Goal: Transaction & Acquisition: Book appointment/travel/reservation

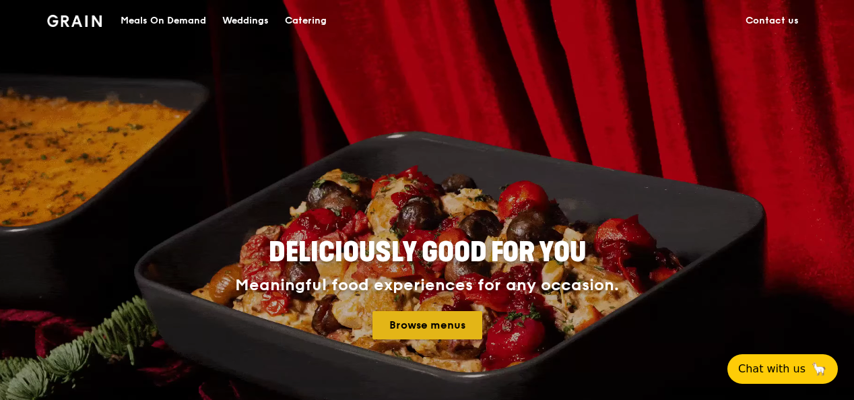
drag, startPoint x: 0, startPoint y: 0, endPoint x: 450, endPoint y: 323, distance: 554.1
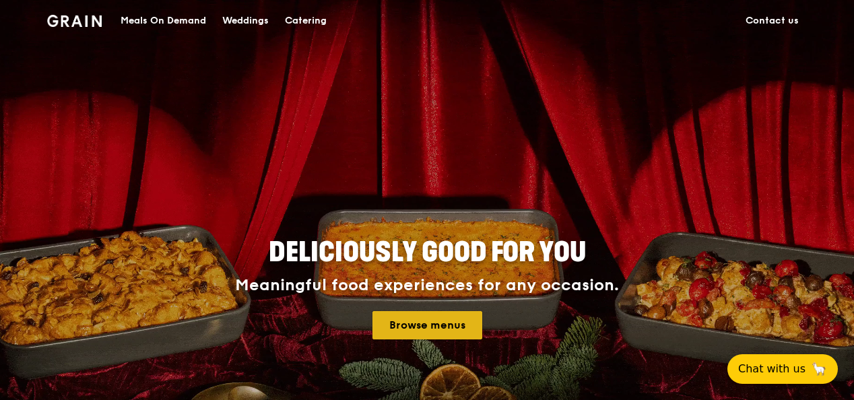
click at [450, 323] on link "Browse menus" at bounding box center [427, 325] width 110 height 28
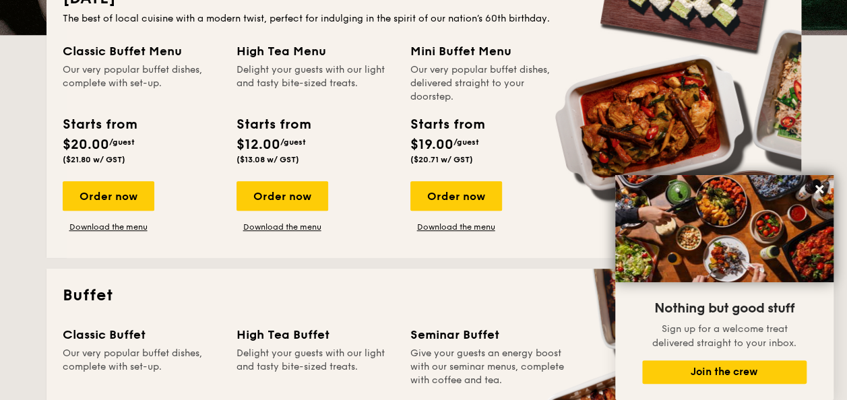
scroll to position [231, 0]
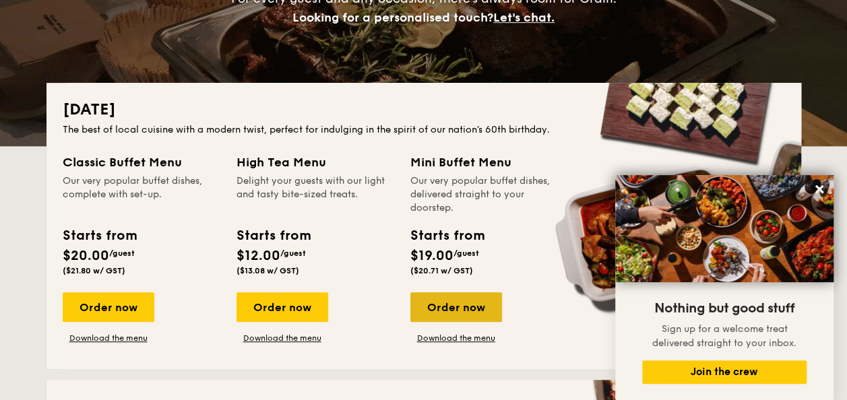
click at [470, 313] on div "Order now" at bounding box center [456, 307] width 92 height 30
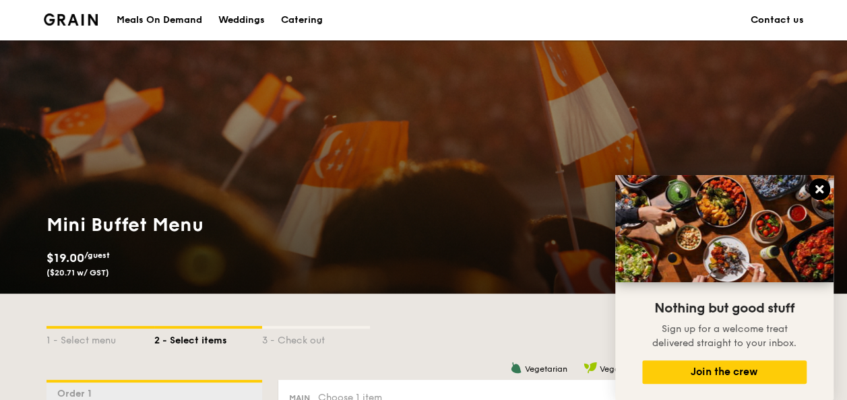
click at [820, 187] on icon at bounding box center [819, 189] width 8 height 8
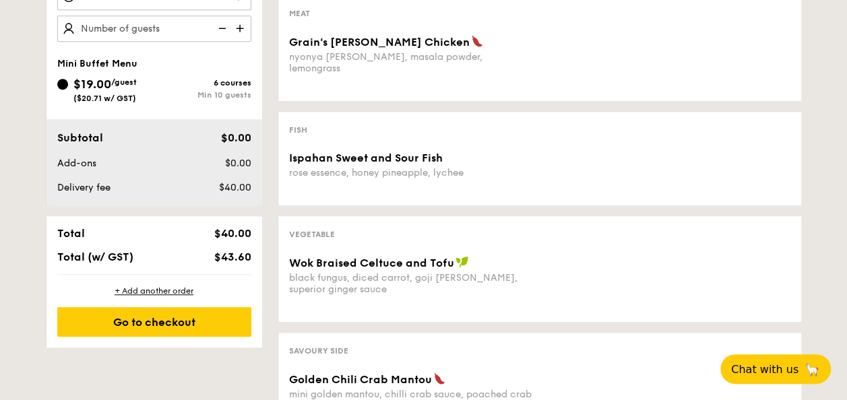
scroll to position [496, 0]
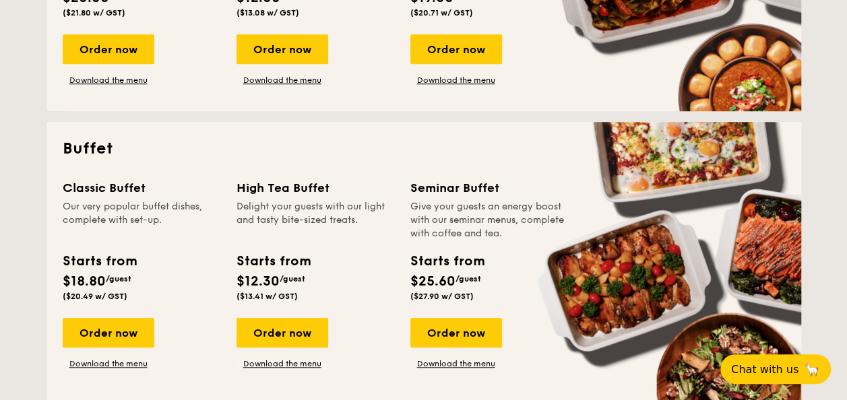
scroll to position [573, 0]
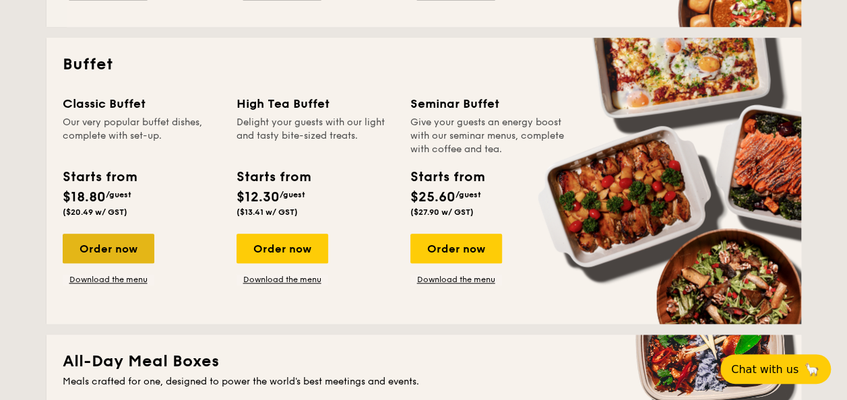
click at [130, 240] on div "Order now" at bounding box center [109, 249] width 92 height 30
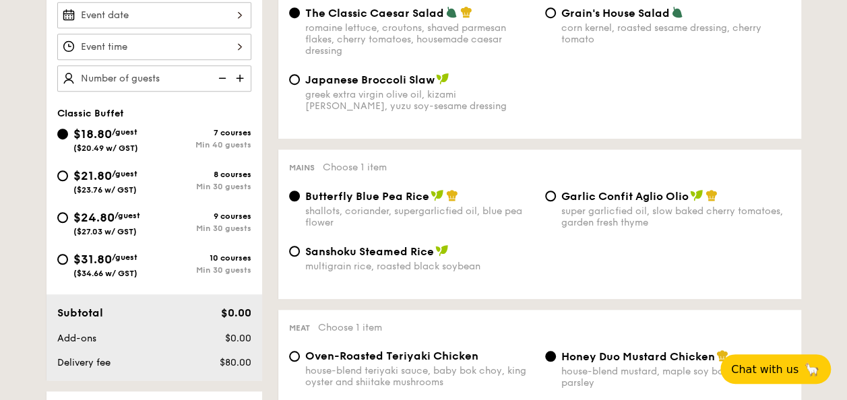
scroll to position [420, 0]
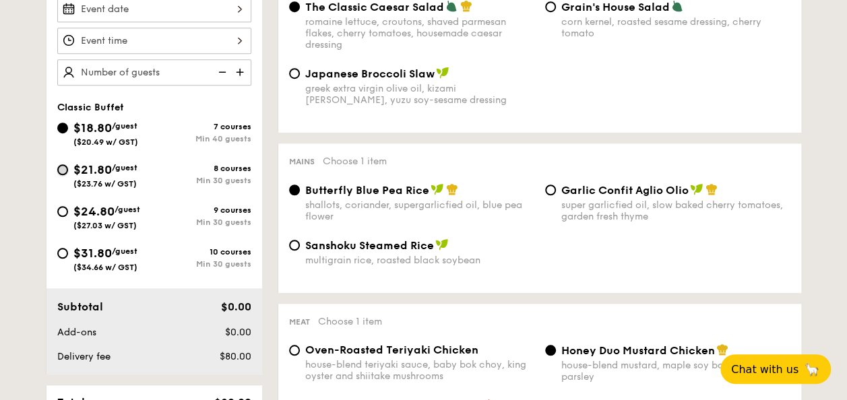
click at [60, 171] on input "$21.80 /guest ($23.76 w/ GST) 8 courses Min 30 guests" at bounding box center [62, 169] width 11 height 11
radio input "true"
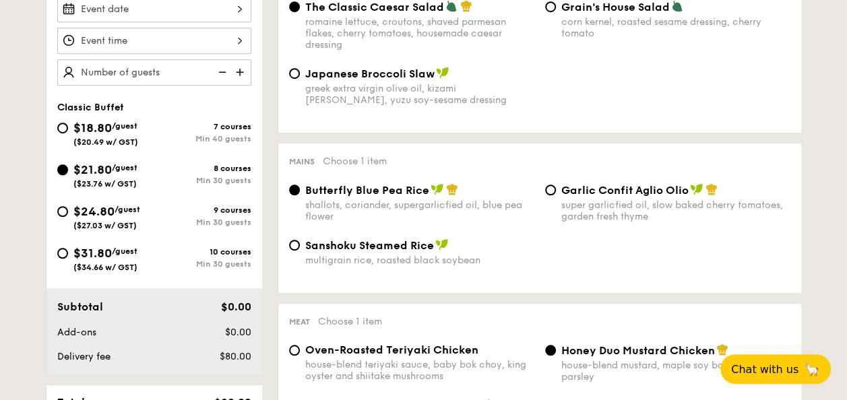
radio input "true"
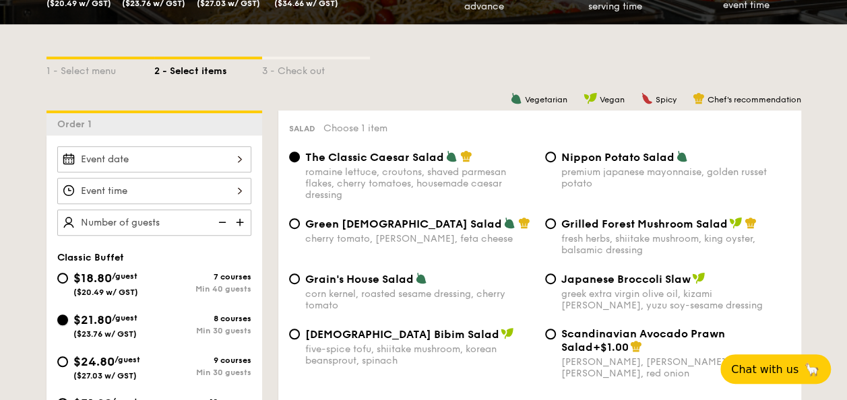
scroll to position [347, 0]
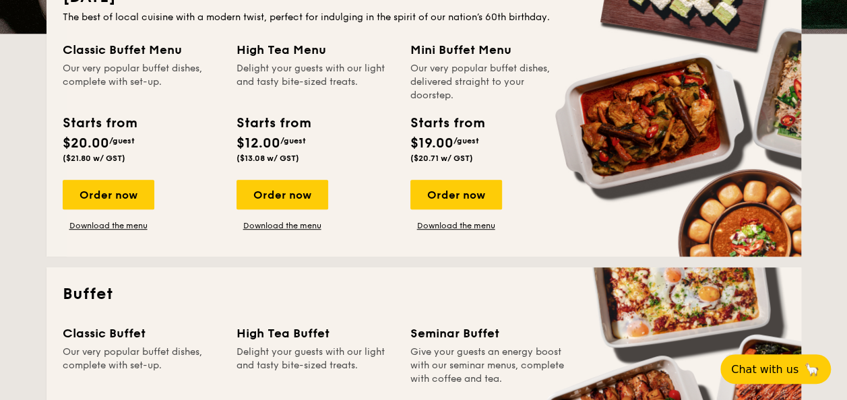
scroll to position [339, 0]
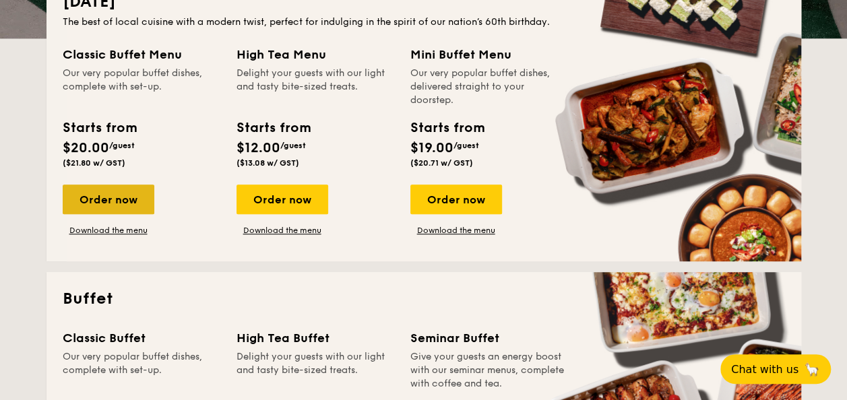
click at [104, 197] on div "Order now" at bounding box center [109, 200] width 92 height 30
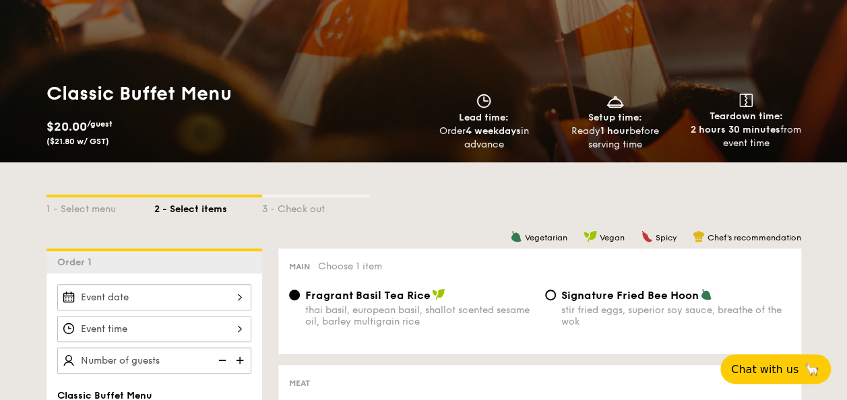
scroll to position [122, 0]
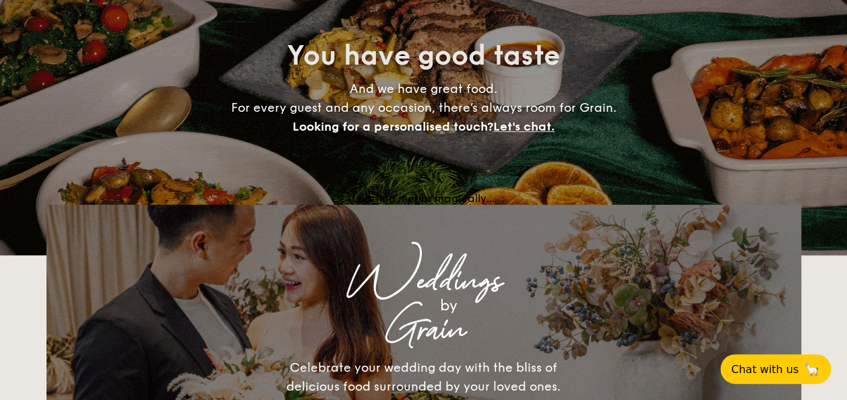
scroll to position [339, 0]
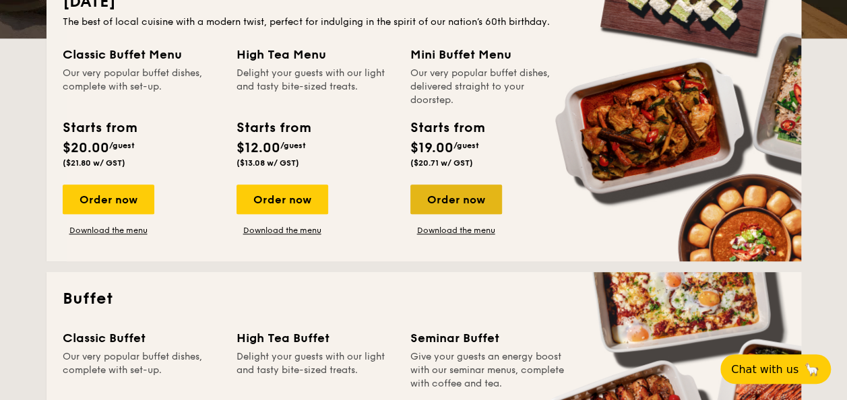
click at [463, 205] on div "Order now" at bounding box center [456, 200] width 92 height 30
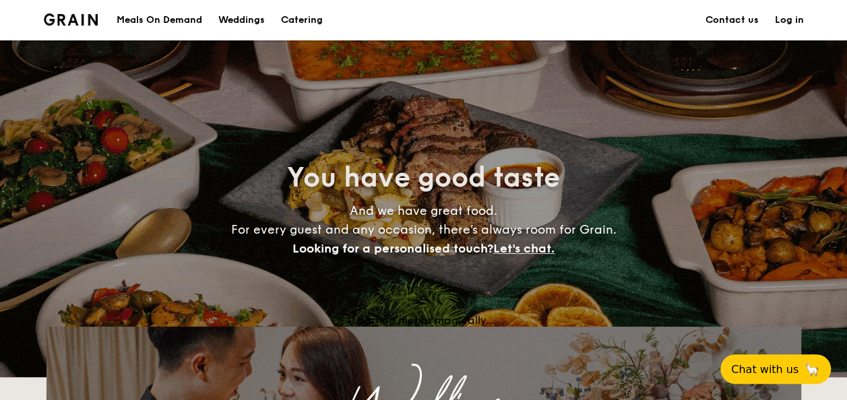
scroll to position [339, 0]
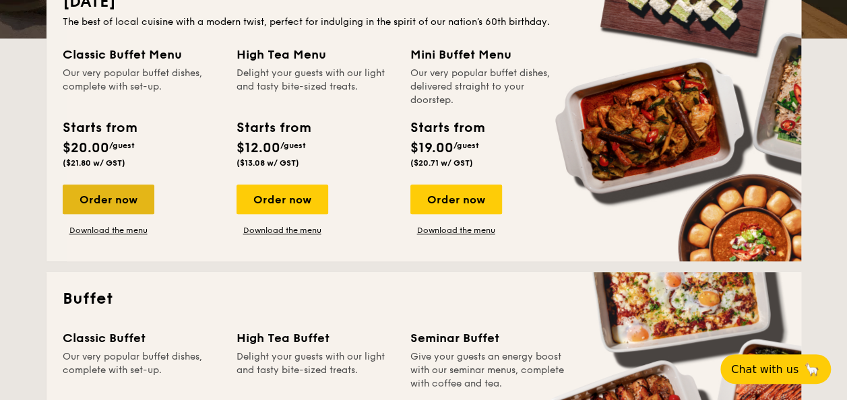
click at [127, 189] on div "Order now" at bounding box center [109, 200] width 92 height 30
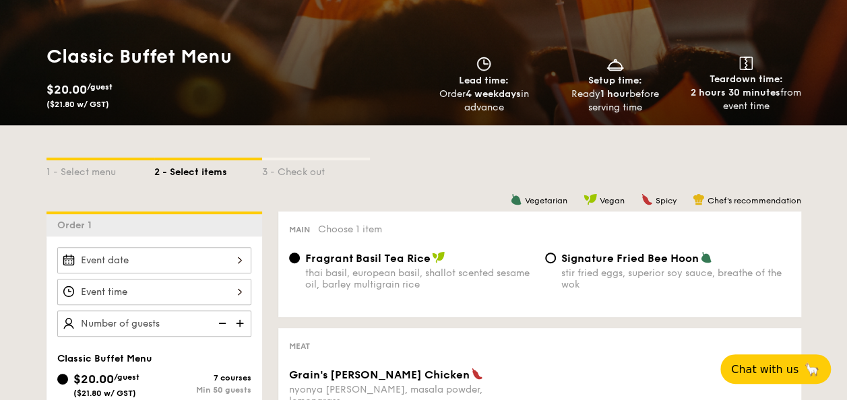
scroll to position [141, 0]
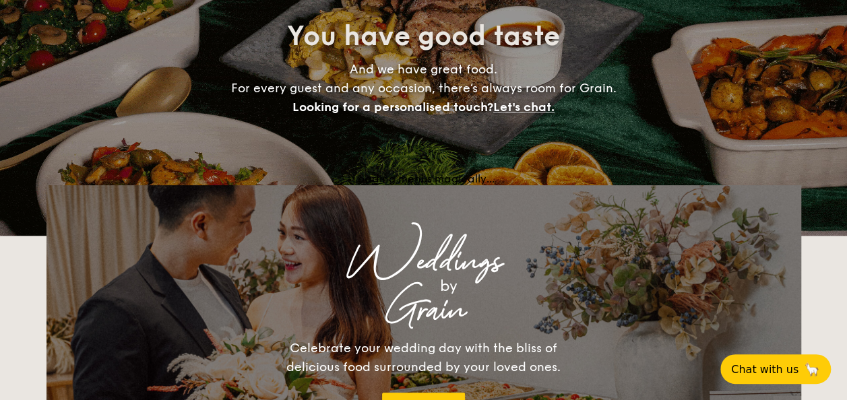
scroll to position [339, 0]
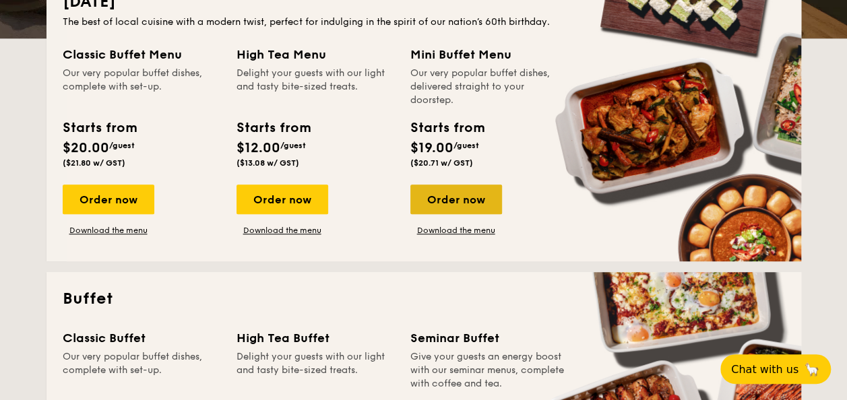
click at [456, 197] on div "Order now" at bounding box center [456, 200] width 92 height 30
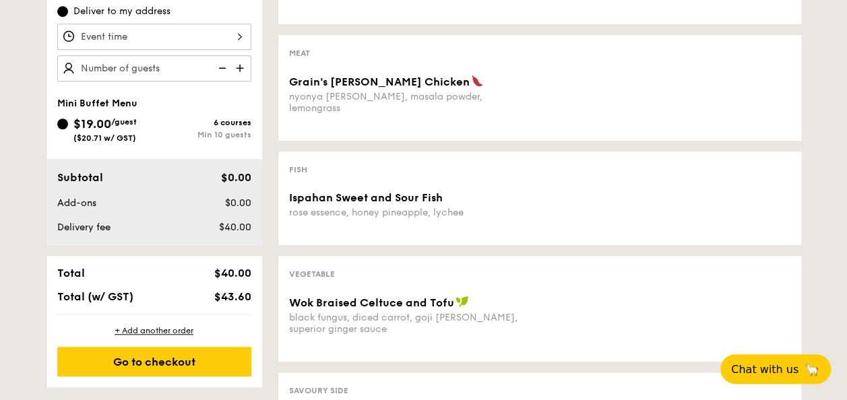
scroll to position [451, 0]
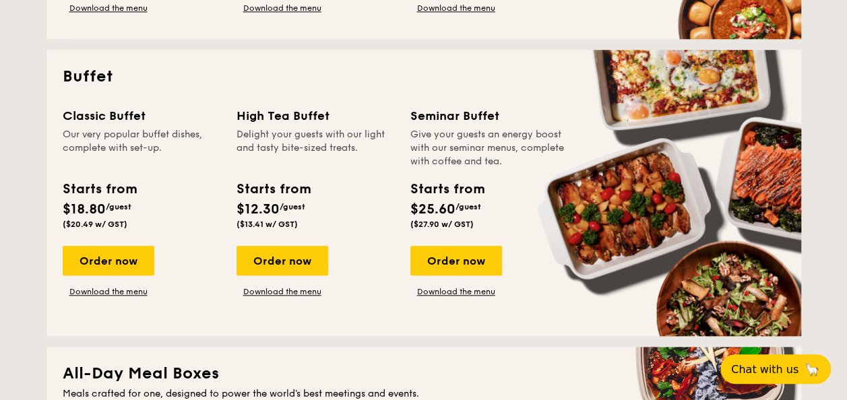
scroll to position [566, 0]
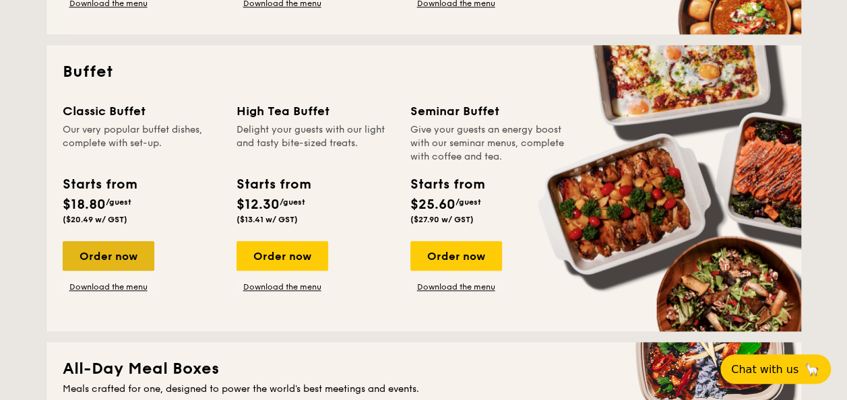
click at [85, 258] on div "Order now" at bounding box center [109, 256] width 92 height 30
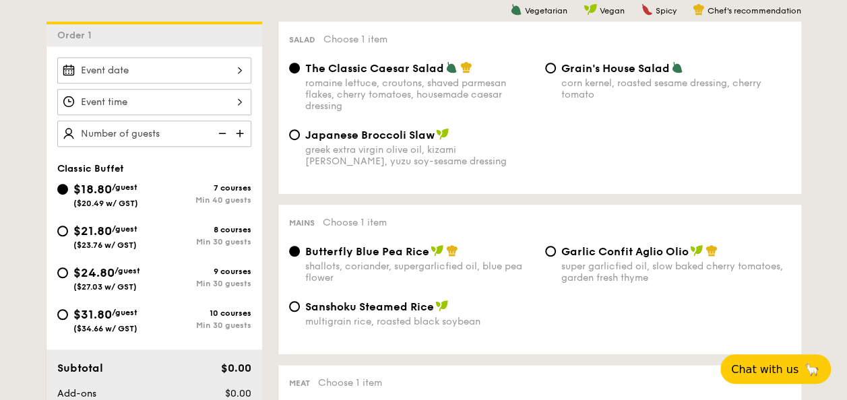
scroll to position [381, 0]
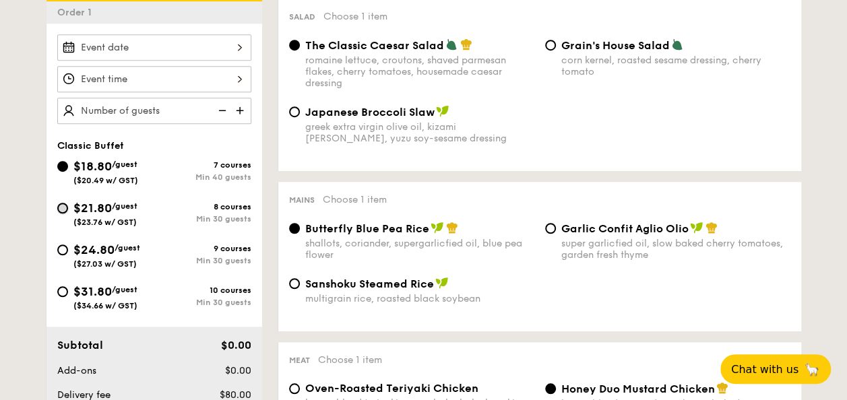
click at [65, 207] on input "$21.80 /guest ($23.76 w/ GST) 8 courses Min 30 guests" at bounding box center [62, 208] width 11 height 11
radio input "true"
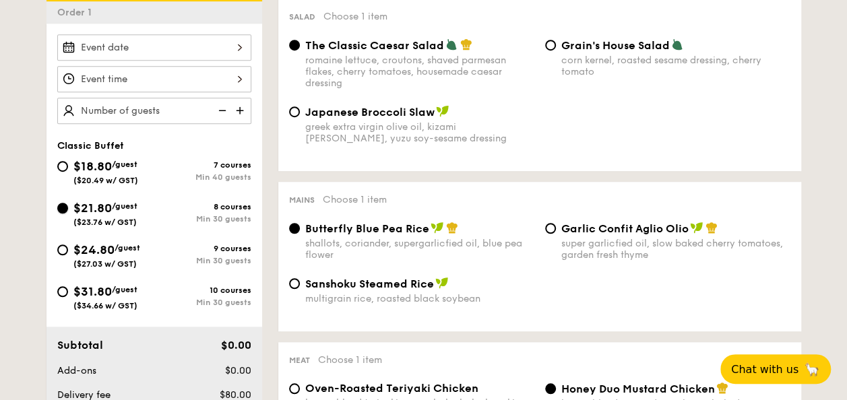
radio input "true"
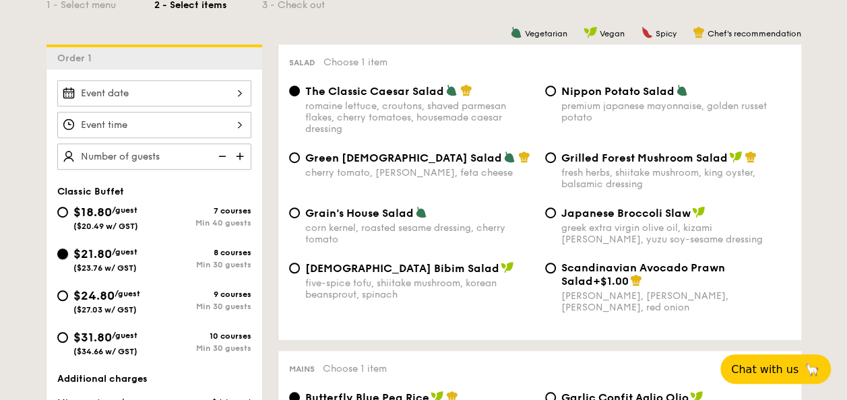
scroll to position [358, 0]
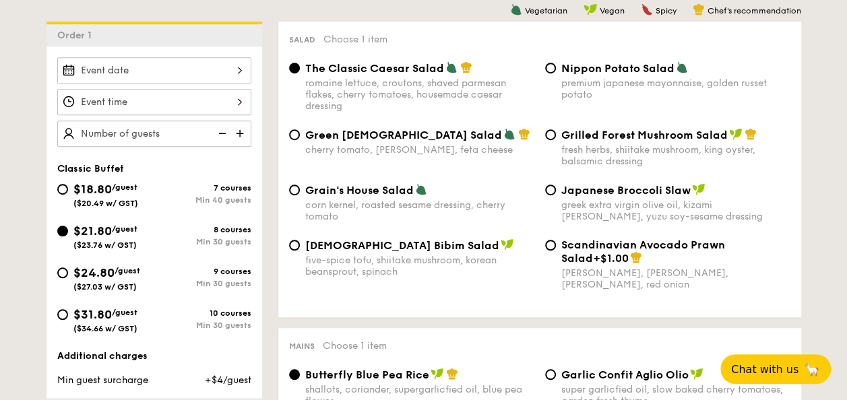
click at [207, 62] on div at bounding box center [154, 70] width 194 height 26
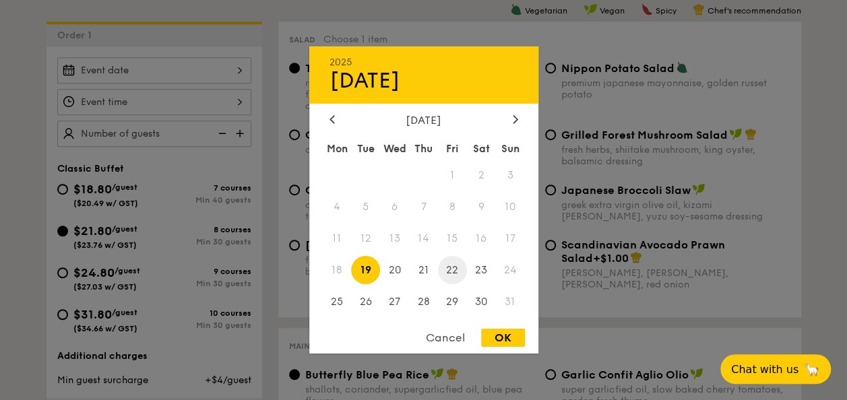
click at [461, 275] on span "22" at bounding box center [452, 269] width 29 height 29
click at [500, 339] on div "OK" at bounding box center [503, 338] width 44 height 18
type input "[DATE]"
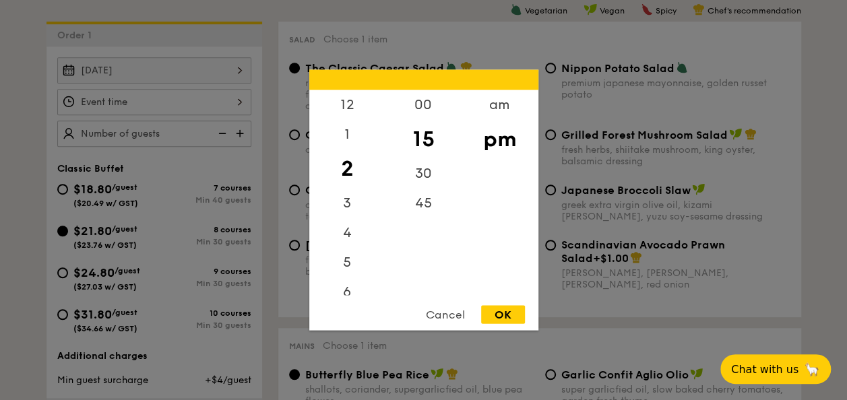
click at [209, 101] on div "12 1 2 3 4 5 6 7 8 9 10 11 00 15 30 45 am pm Cancel OK" at bounding box center [154, 102] width 194 height 26
click at [349, 127] on div "6" at bounding box center [347, 128] width 76 height 39
click at [422, 106] on div "00" at bounding box center [423, 109] width 76 height 39
click at [422, 175] on div "30" at bounding box center [423, 178] width 76 height 39
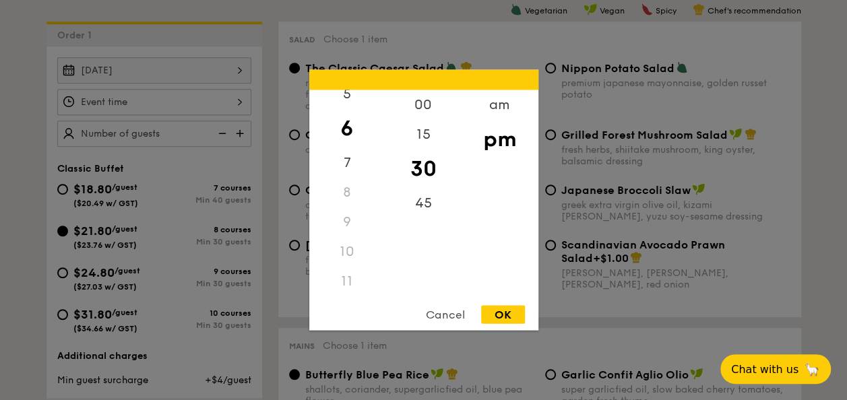
click at [498, 315] on div "OK" at bounding box center [503, 315] width 44 height 18
type input "6:30PM"
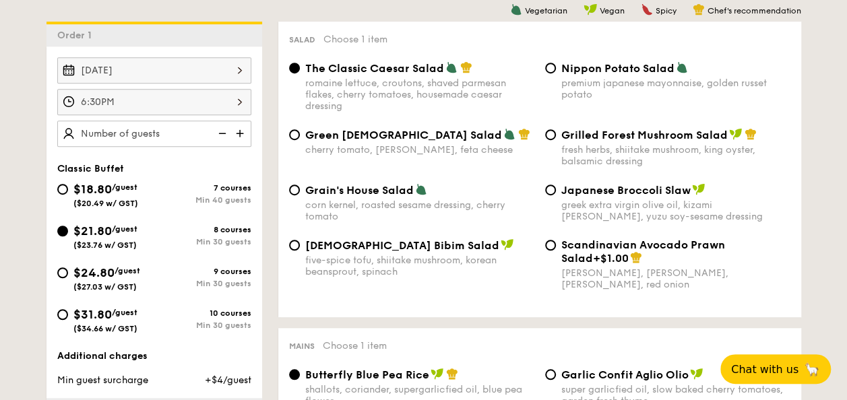
click at [238, 135] on img at bounding box center [241, 134] width 20 height 26
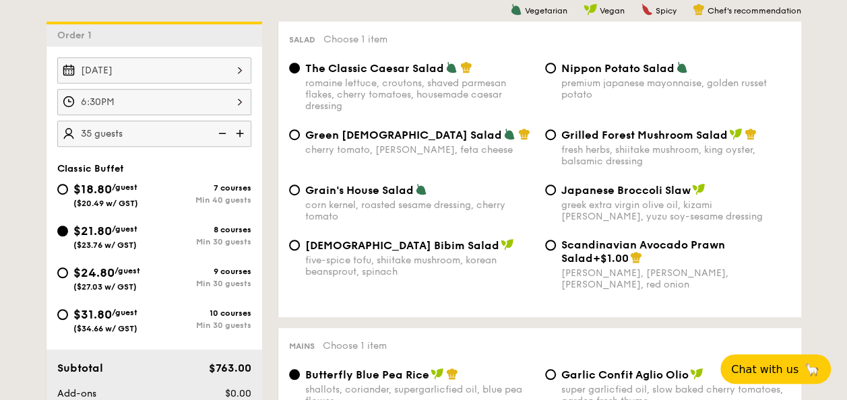
click at [218, 132] on img at bounding box center [221, 134] width 20 height 26
type input "30 guests"
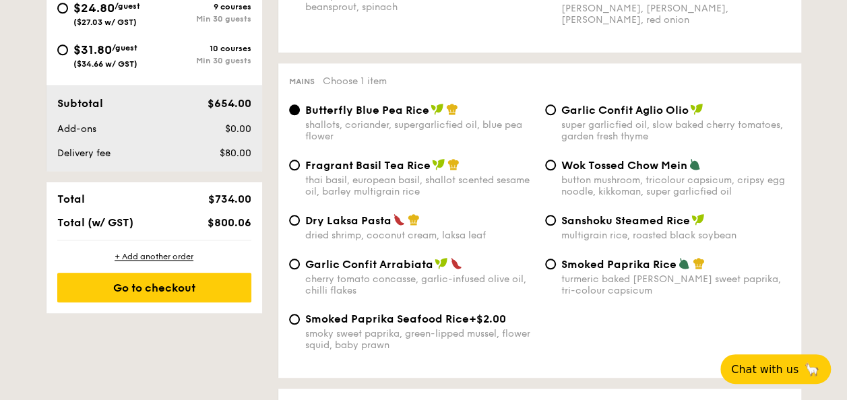
scroll to position [628, 0]
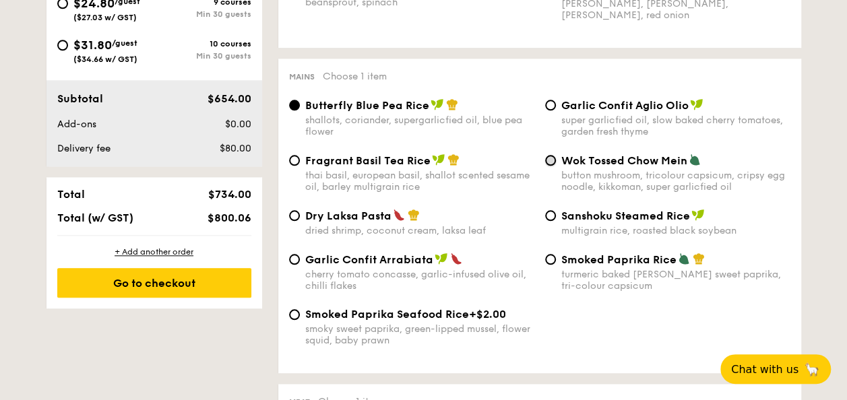
click at [551, 164] on input "Wok Tossed Chow Mein button mushroom, tricolour capsicum, cripsy egg noodle, ki…" at bounding box center [550, 160] width 11 height 11
radio input "true"
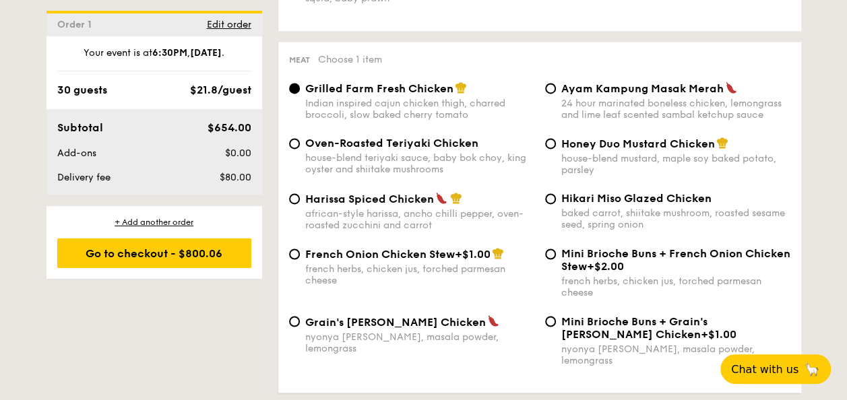
scroll to position [987, 0]
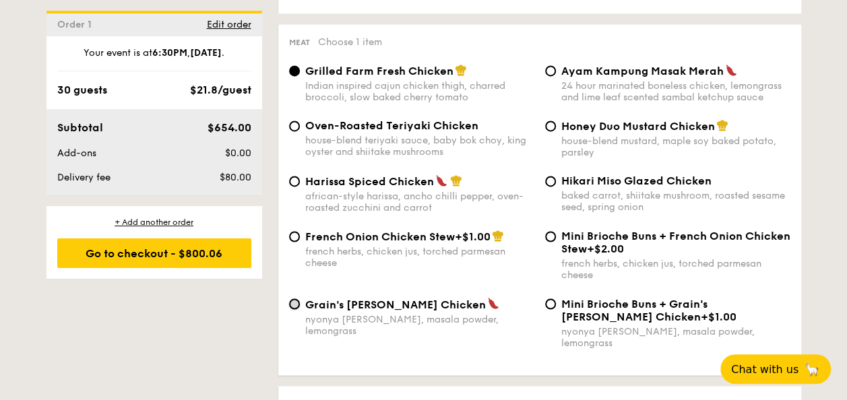
click at [292, 309] on input "Grain's Curry Chicken nyonya curry, masala powder, lemongrass" at bounding box center [294, 303] width 11 height 11
radio input "true"
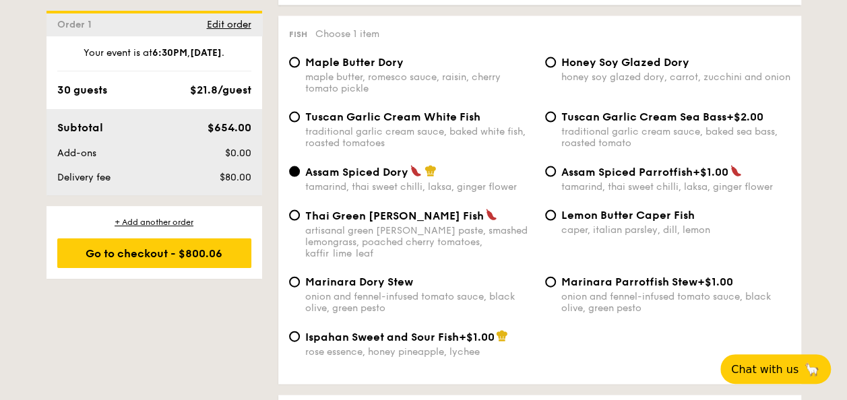
scroll to position [1362, 0]
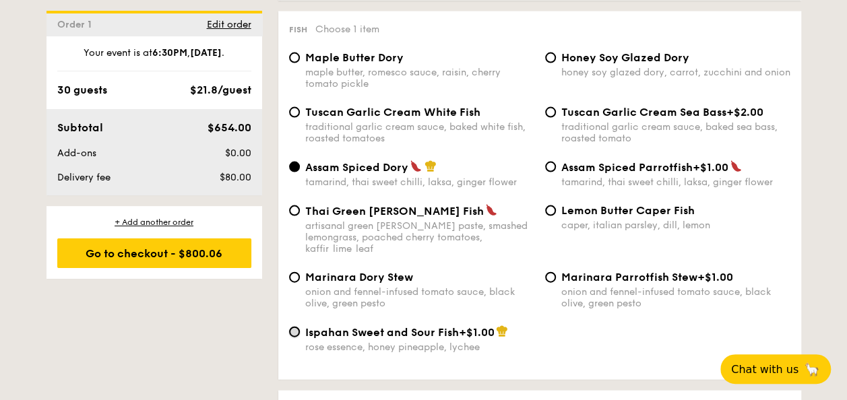
click at [299, 327] on input "Ispahan Sweet and Sour Fish +$1.00 rose essence, honey pineapple, lychee" at bounding box center [294, 332] width 11 height 11
radio input "true"
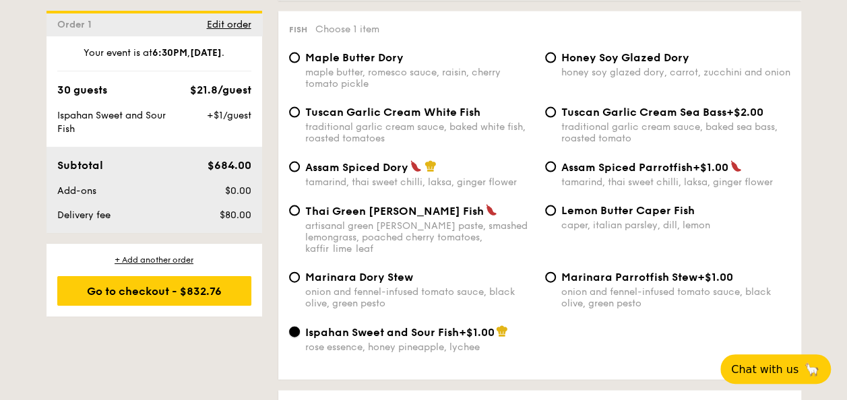
scroll to position [0, 0]
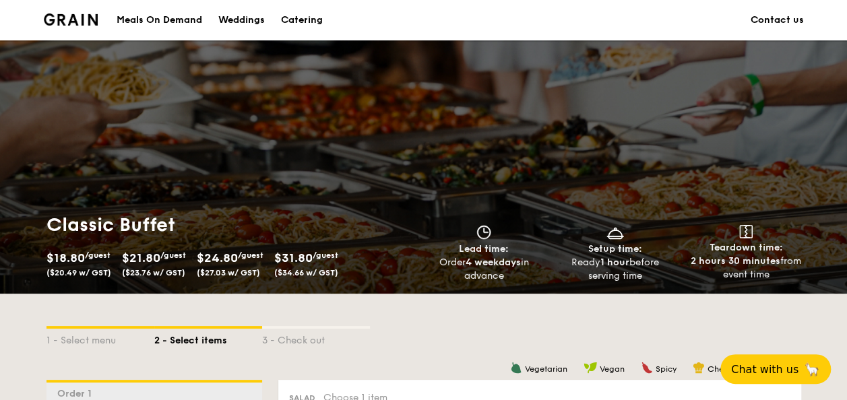
click at [775, 15] on link "Contact us" at bounding box center [776, 20] width 53 height 40
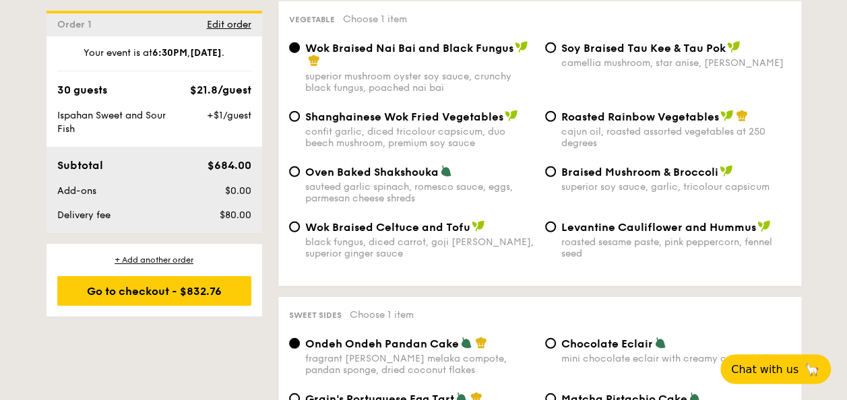
scroll to position [2627, 0]
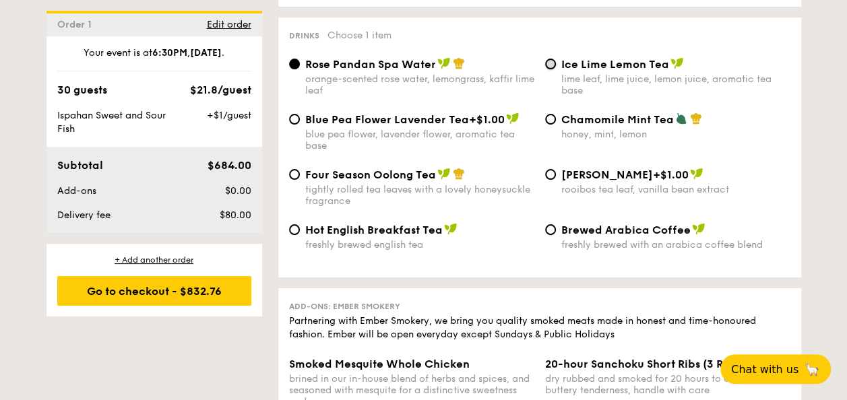
click at [549, 59] on input "Ice Lime Lemon Tea lime leaf, lime juice, lemon juice, aromatic tea base" at bounding box center [550, 64] width 11 height 11
radio input "true"
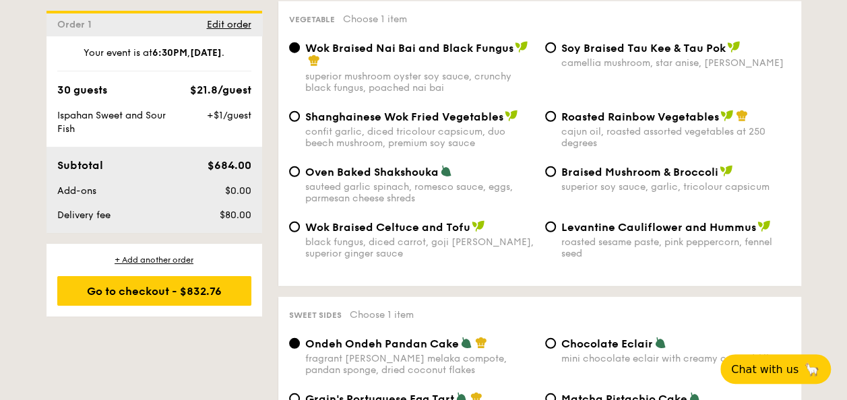
click at [299, 220] on div "Wok Braised Celtuce and Tofu black fungus, diced carrot, goji berry, superior g…" at bounding box center [412, 239] width 256 height 39
click at [298, 222] on input "Wok Braised Celtuce and Tofu black fungus, diced carrot, goji berry, superior g…" at bounding box center [294, 227] width 11 height 11
radio input "true"
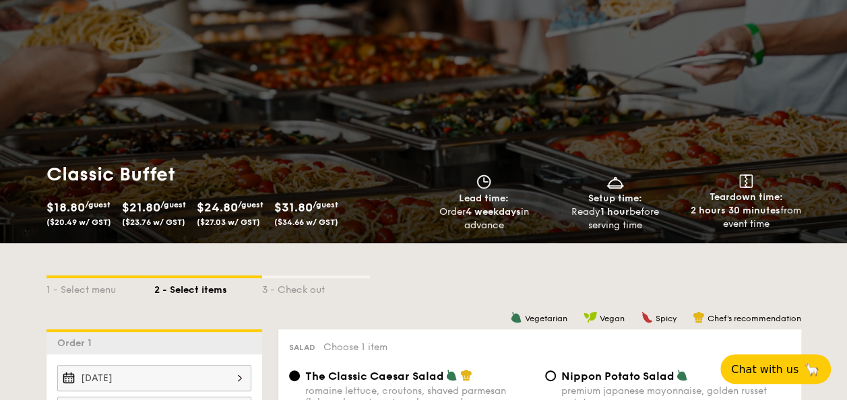
scroll to position [0, 0]
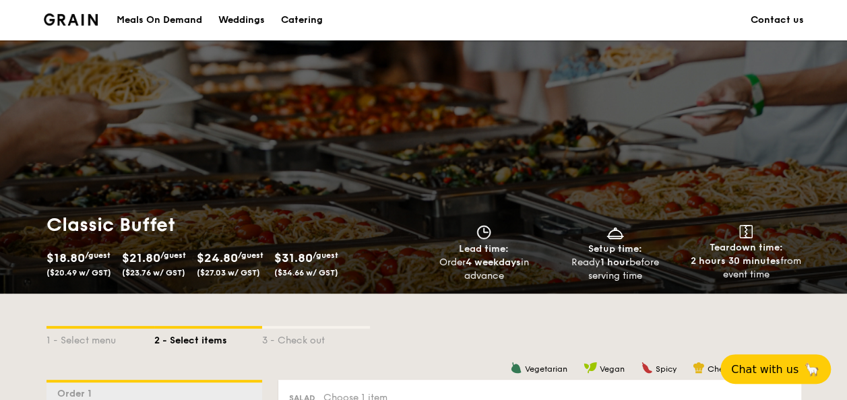
click at [89, 15] on img at bounding box center [71, 19] width 55 height 12
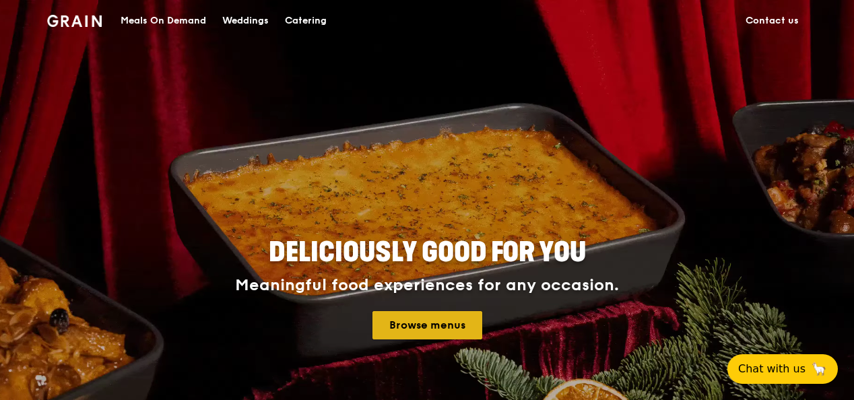
click at [436, 322] on link "Browse menus" at bounding box center [427, 325] width 110 height 28
click at [427, 331] on link "Browse menus" at bounding box center [427, 325] width 110 height 28
click at [419, 321] on link "Browse menus" at bounding box center [427, 325] width 110 height 28
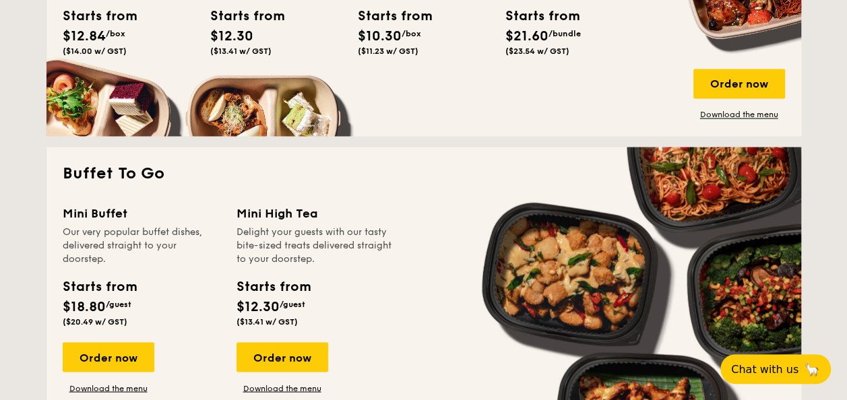
scroll to position [1090, 0]
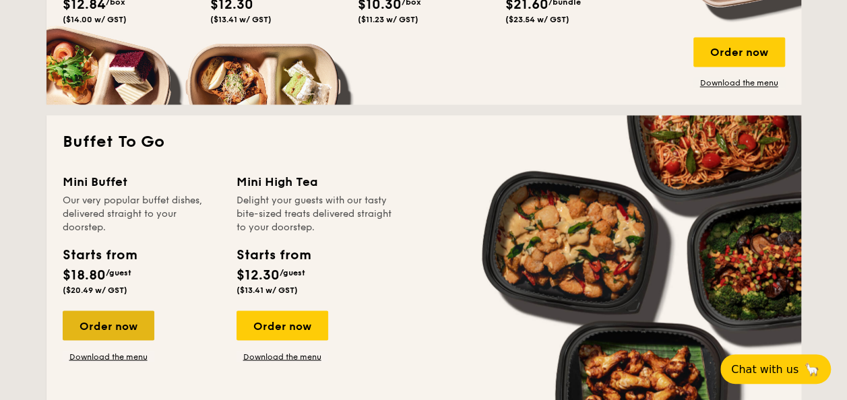
click at [126, 330] on div "Order now" at bounding box center [109, 326] width 92 height 30
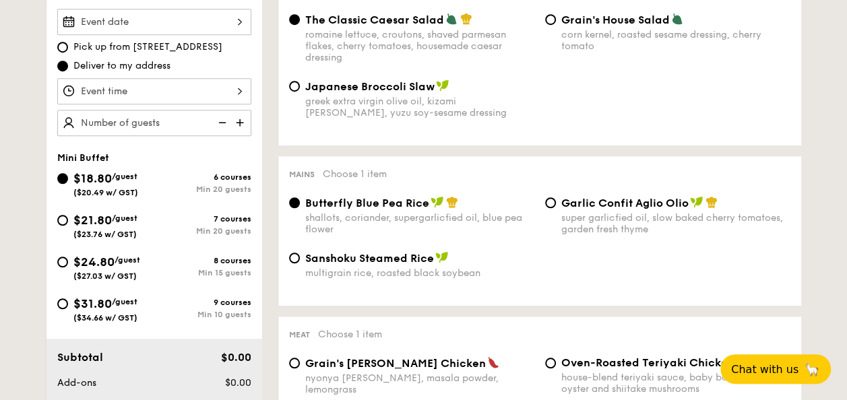
scroll to position [411, 0]
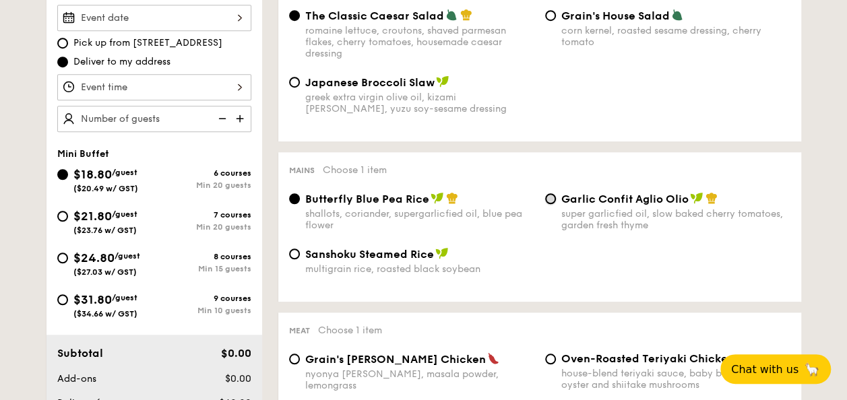
click at [553, 203] on input "Garlic Confit Aglio Olio super garlicfied oil, slow baked cherry tomatoes, gard…" at bounding box center [550, 198] width 11 height 11
radio input "true"
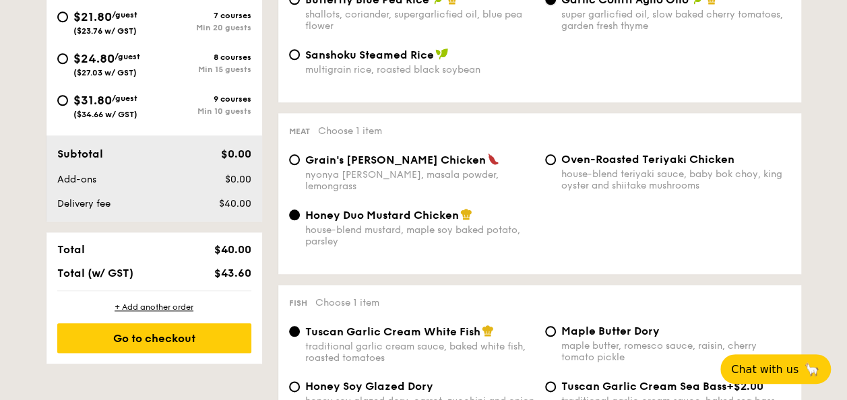
scroll to position [648, 0]
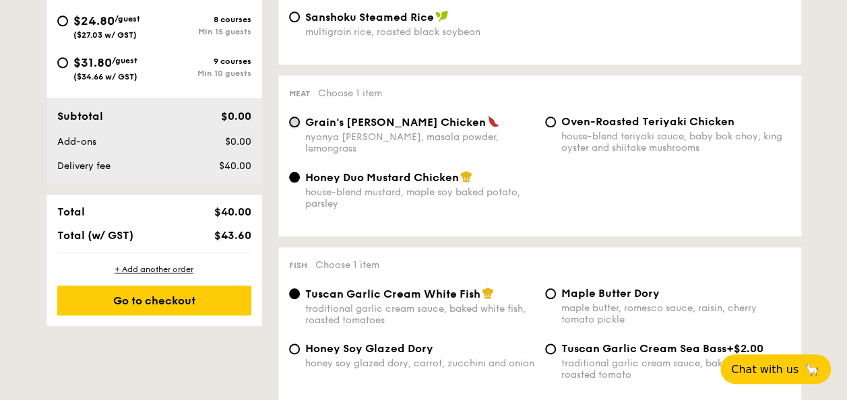
click at [296, 120] on input "Grain's Curry Chicken nyonya curry, masala powder, lemongrass" at bounding box center [294, 122] width 11 height 11
radio input "true"
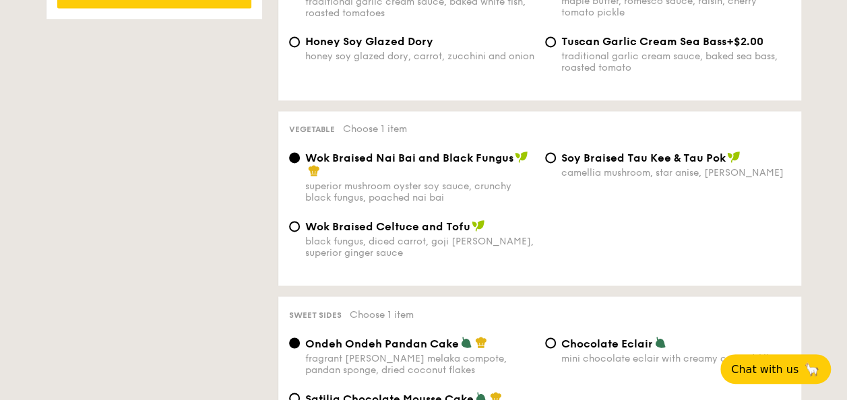
scroll to position [963, 0]
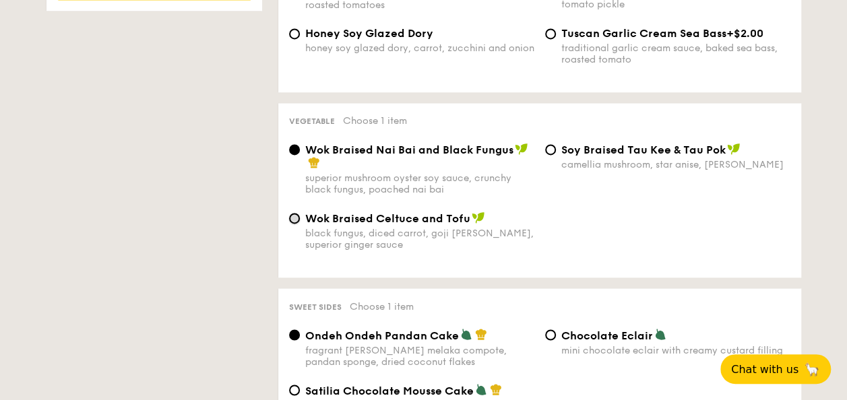
click at [298, 222] on input "Wok Braised Celtuce and Tofu black fungus, diced carrot, goji berry, superior g…" at bounding box center [294, 218] width 11 height 11
radio input "true"
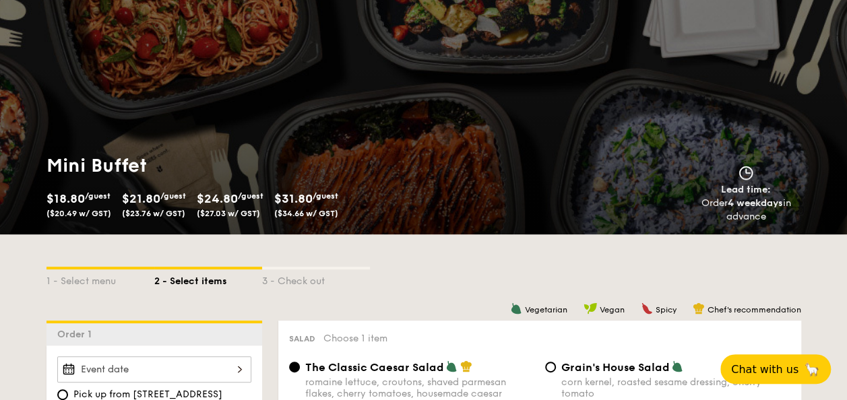
scroll to position [63, 0]
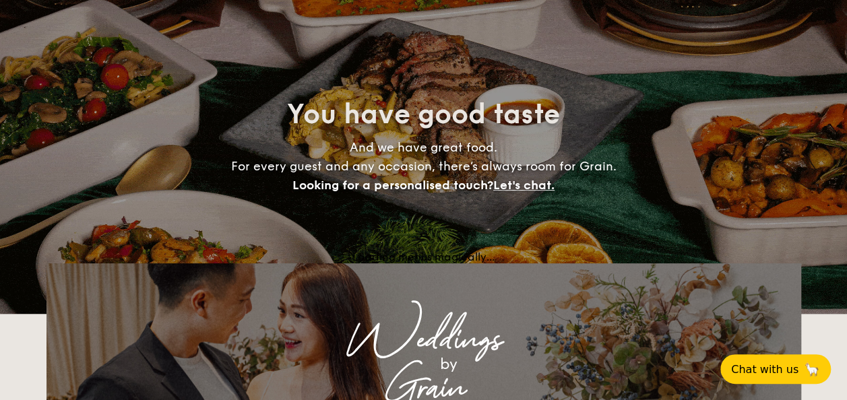
scroll to position [2562, 0]
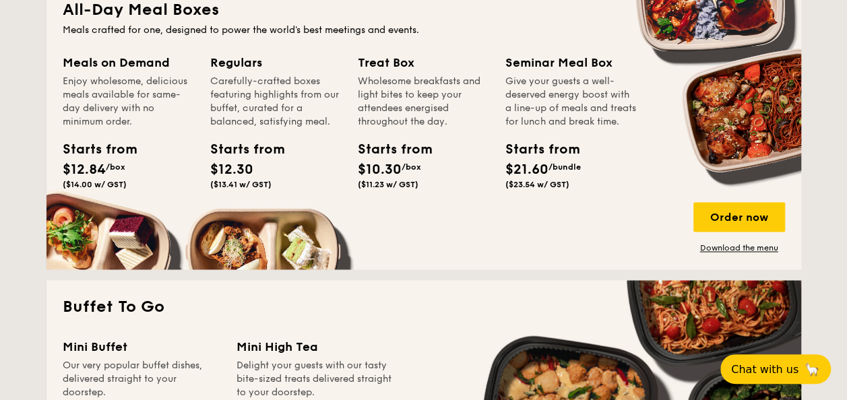
scroll to position [965, 0]
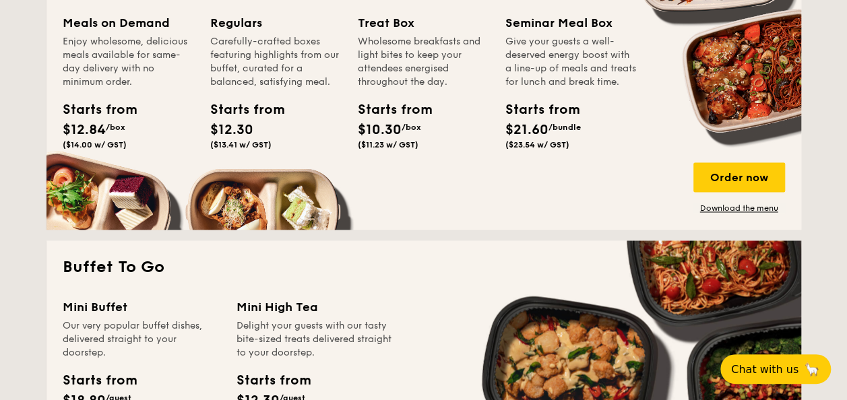
click at [257, 121] on div "Starts from $12.30 ($13.41 w/ GST)" at bounding box center [240, 125] width 61 height 50
click at [708, 172] on div "Order now" at bounding box center [739, 177] width 92 height 30
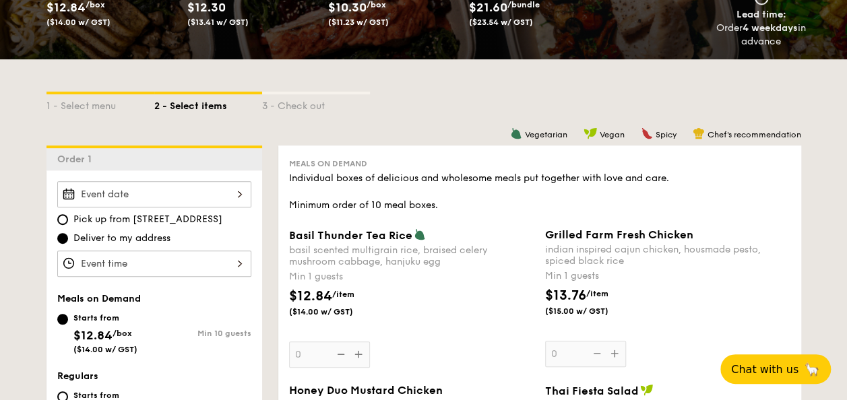
scroll to position [127, 0]
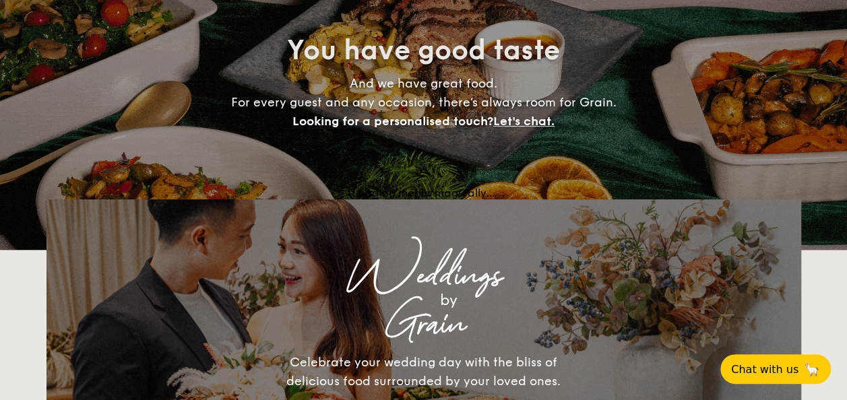
scroll to position [2437, 0]
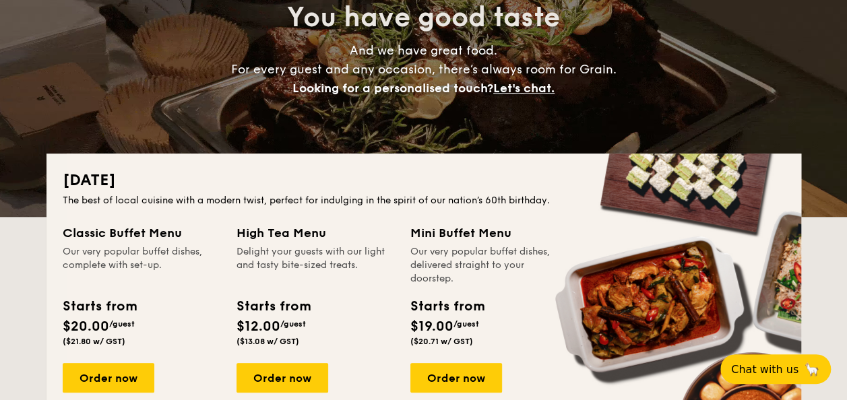
scroll to position [173, 0]
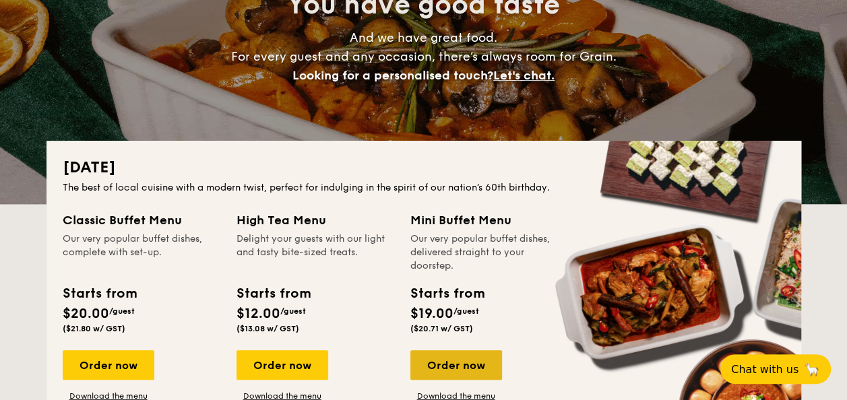
click at [447, 358] on div "Order now" at bounding box center [456, 365] width 92 height 30
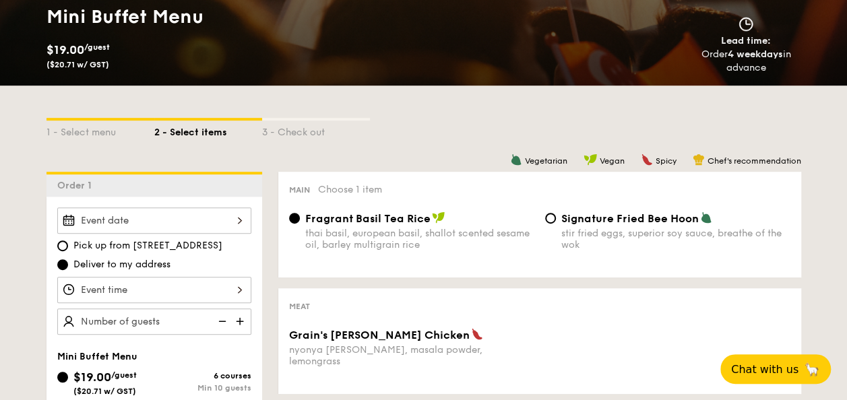
scroll to position [214, 0]
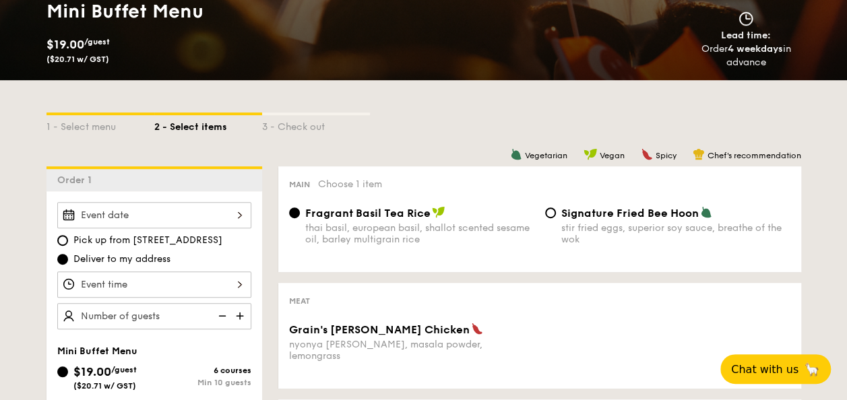
click at [201, 283] on div at bounding box center [154, 284] width 194 height 26
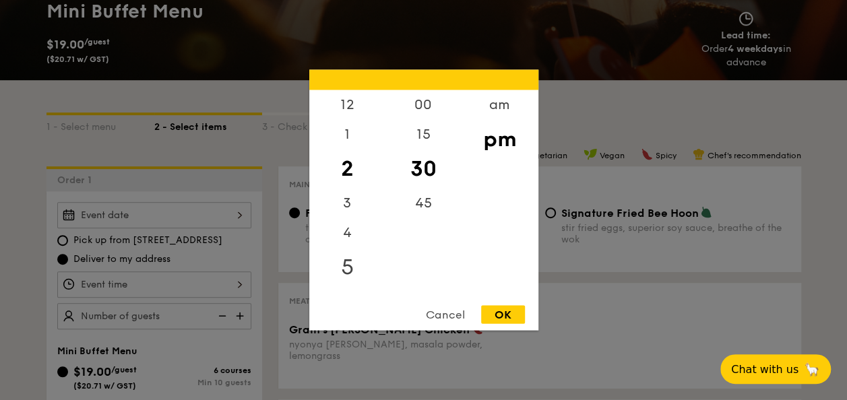
drag, startPoint x: 346, startPoint y: 269, endPoint x: 364, endPoint y: 267, distance: 17.7
click at [347, 269] on div "5" at bounding box center [347, 267] width 76 height 39
click at [349, 133] on div "6" at bounding box center [347, 138] width 76 height 39
click at [498, 311] on div "OK" at bounding box center [503, 315] width 44 height 18
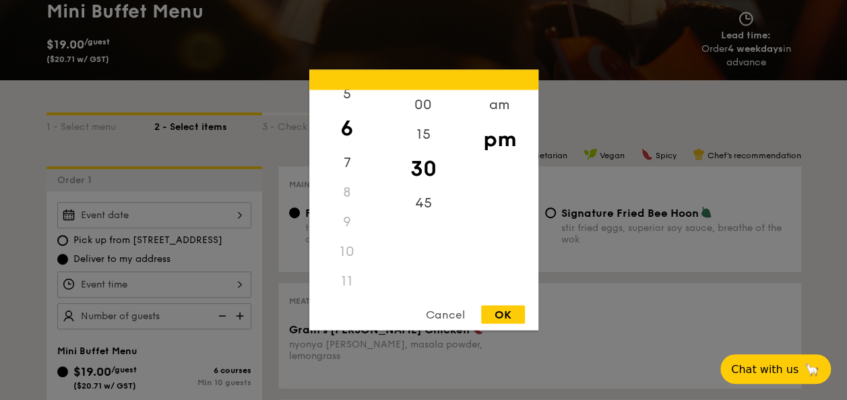
type input "6:30PM"
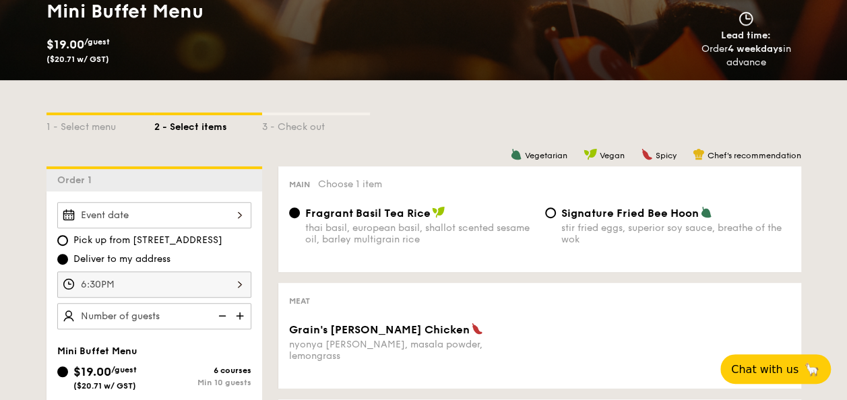
click at [242, 317] on img at bounding box center [241, 316] width 20 height 26
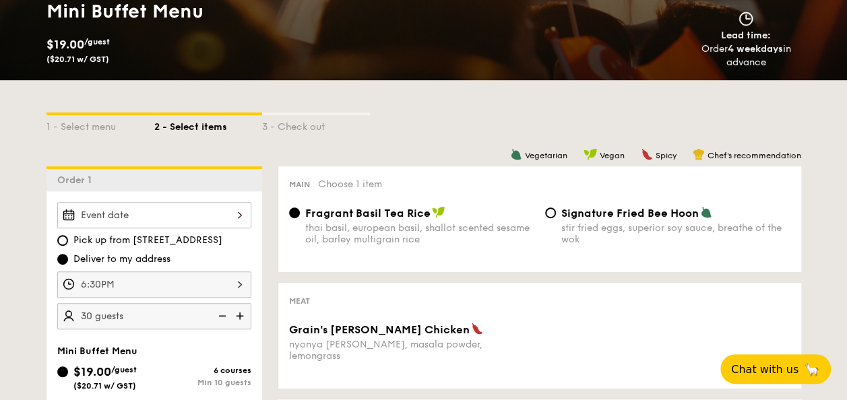
click at [242, 317] on img at bounding box center [241, 316] width 20 height 26
type input "35 guests"
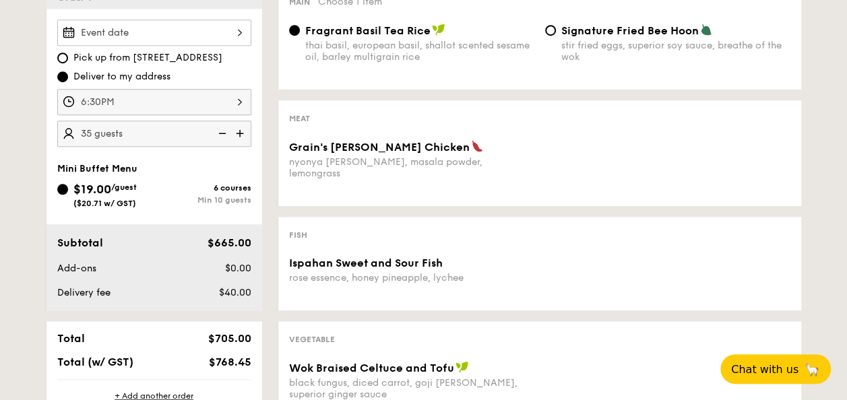
scroll to position [0, 0]
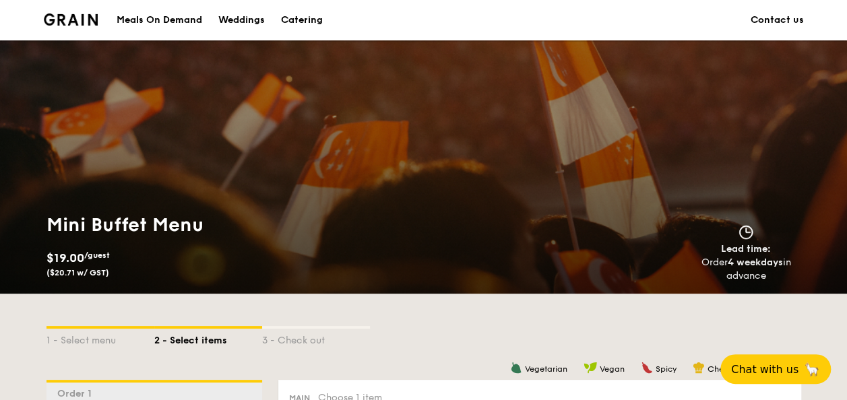
click at [75, 9] on li at bounding box center [76, 20] width 65 height 40
click at [75, 13] on img at bounding box center [71, 19] width 55 height 12
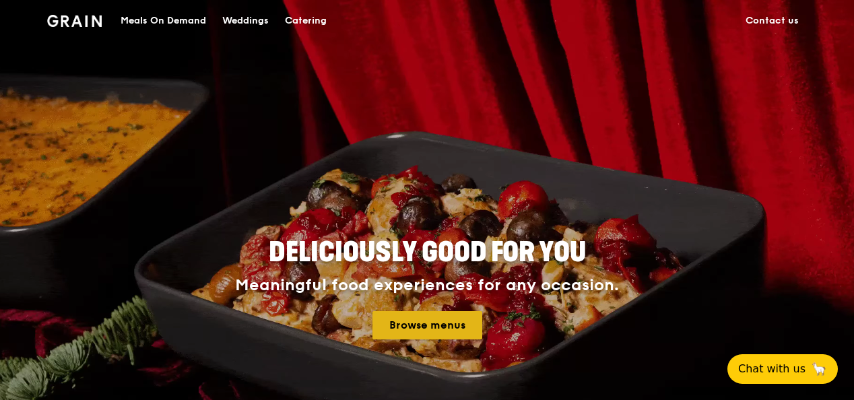
click at [438, 323] on link "Browse menus" at bounding box center [427, 325] width 110 height 28
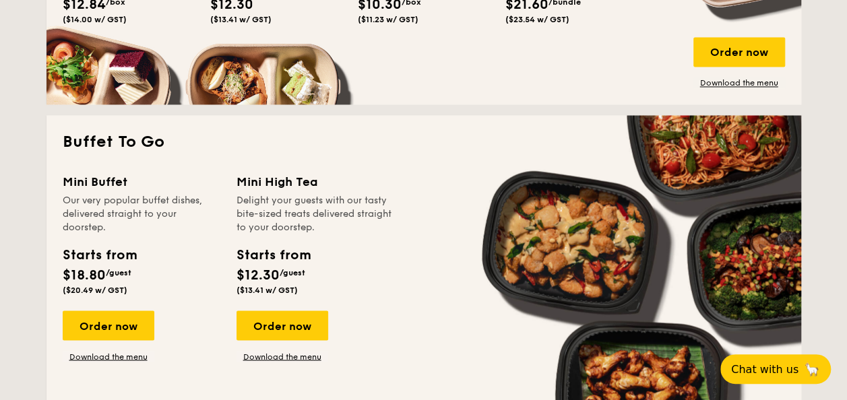
scroll to position [1142, 0]
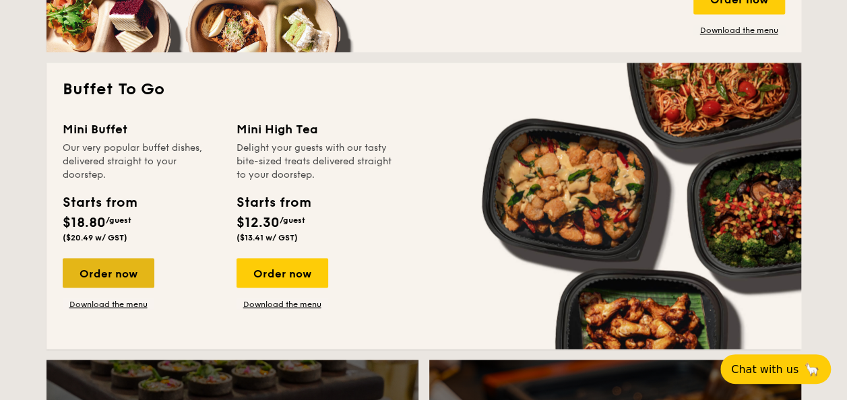
click at [108, 280] on div "Order now" at bounding box center [109, 273] width 92 height 30
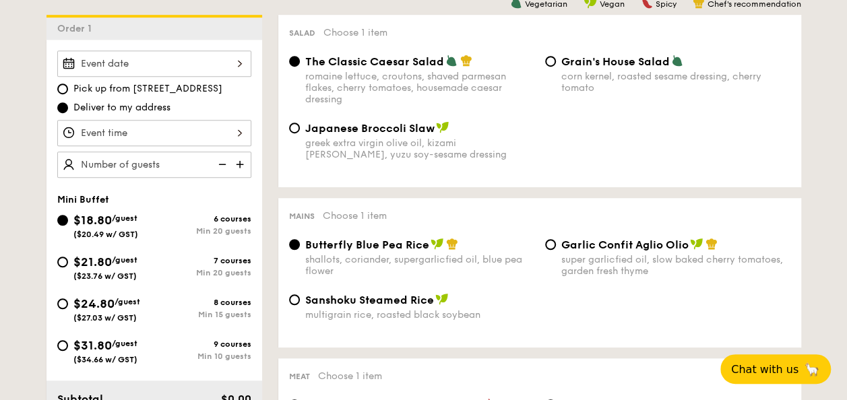
scroll to position [395, 0]
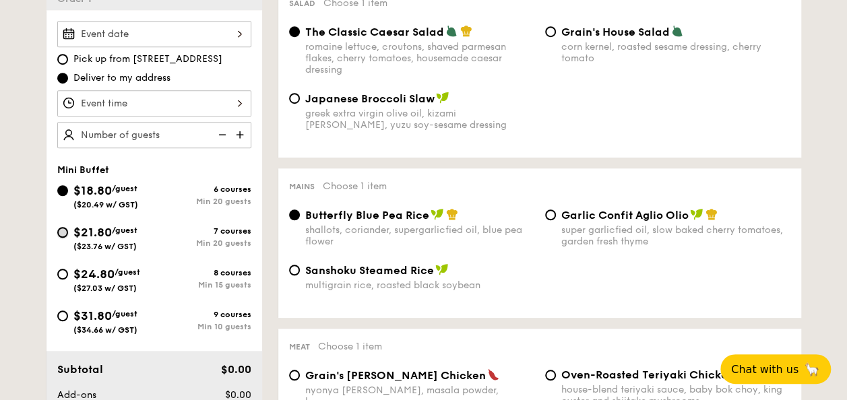
click at [63, 234] on input "$21.80 /guest ($23.76 w/ GST) 7 courses Min 20 guests" at bounding box center [62, 232] width 11 height 11
radio input "true"
radio input "false"
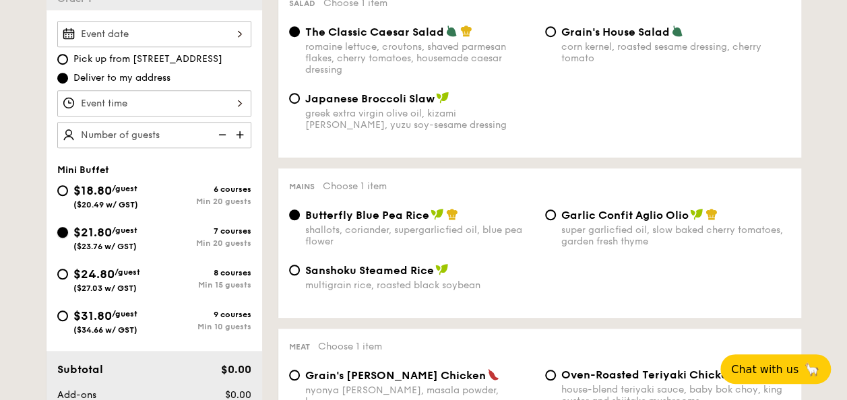
radio input "true"
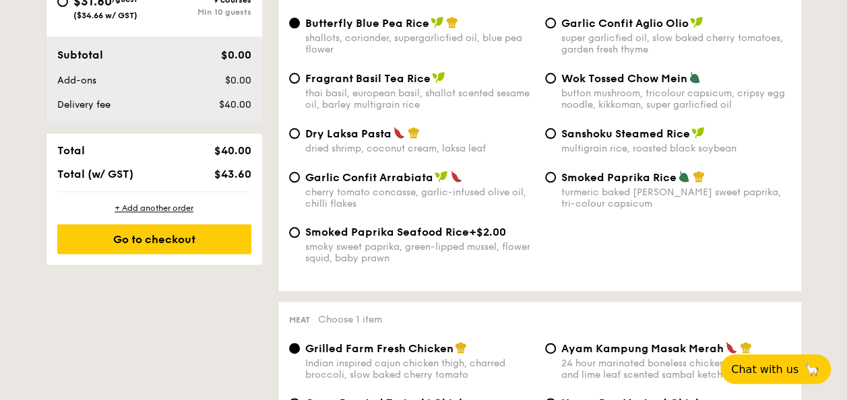
scroll to position [715, 0]
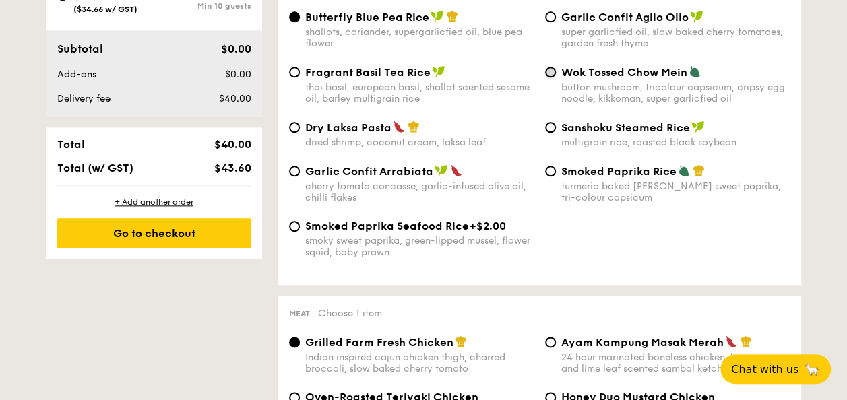
click at [551, 71] on input "Wok Tossed Chow Mein button mushroom, tricolour capsicum, cripsy egg noodle, ki…" at bounding box center [550, 72] width 11 height 11
radio input "true"
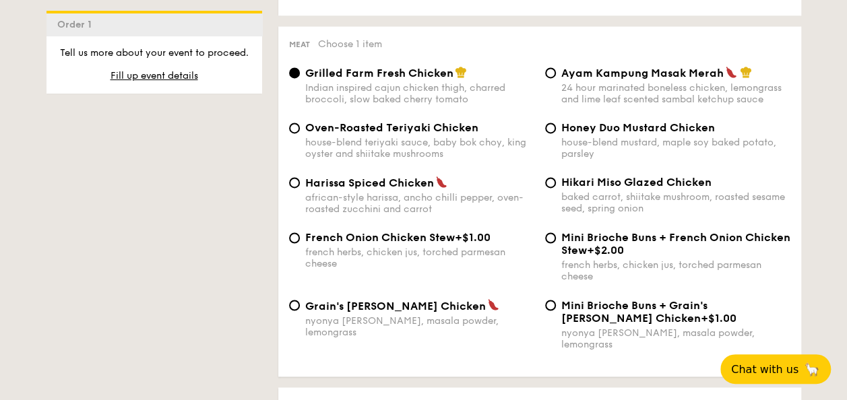
scroll to position [990, 0]
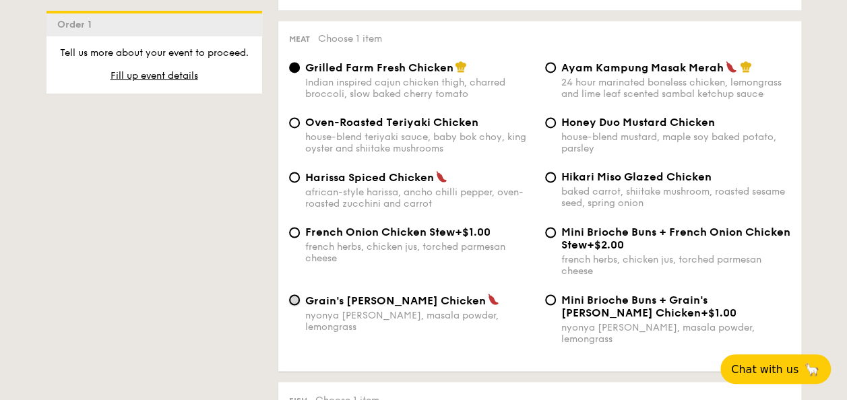
click at [295, 304] on input "Grain's Curry Chicken nyonya curry, masala powder, lemongrass" at bounding box center [294, 299] width 11 height 11
radio input "true"
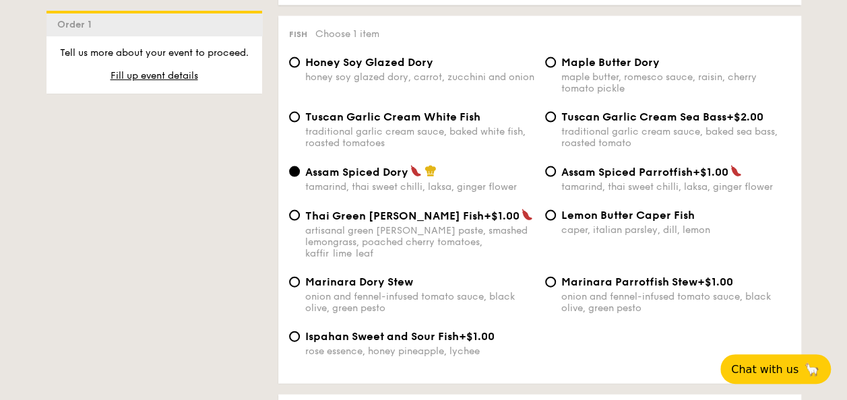
scroll to position [1373, 0]
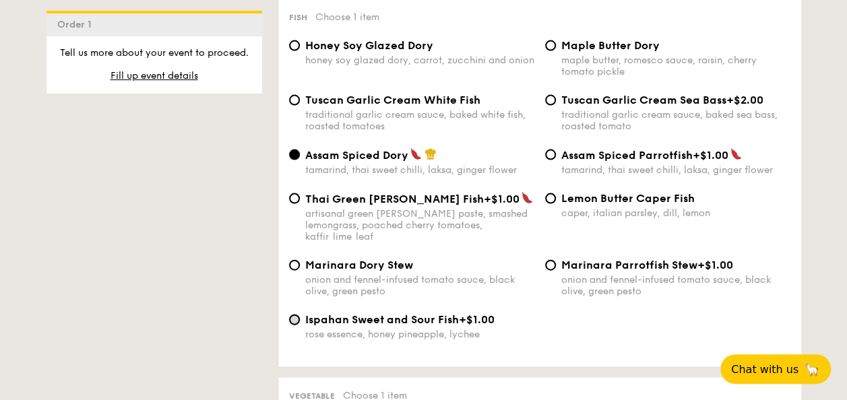
click at [298, 315] on input "Ispahan Sweet and Sour Fish +$1.00 rose essence, honey pineapple, lychee" at bounding box center [294, 320] width 11 height 11
radio input "true"
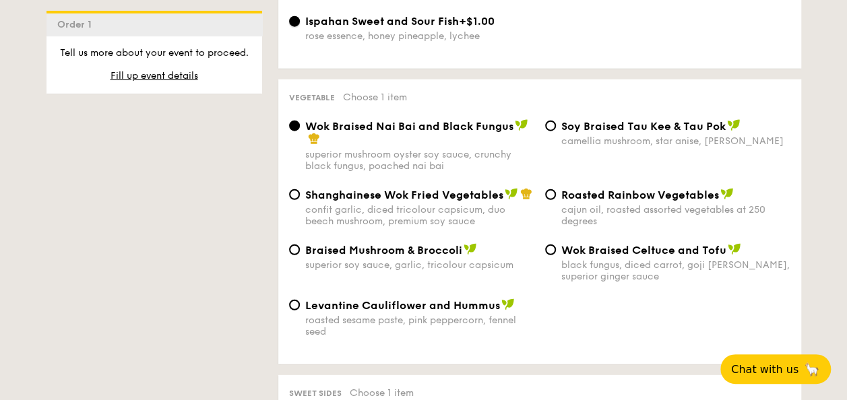
scroll to position [1677, 0]
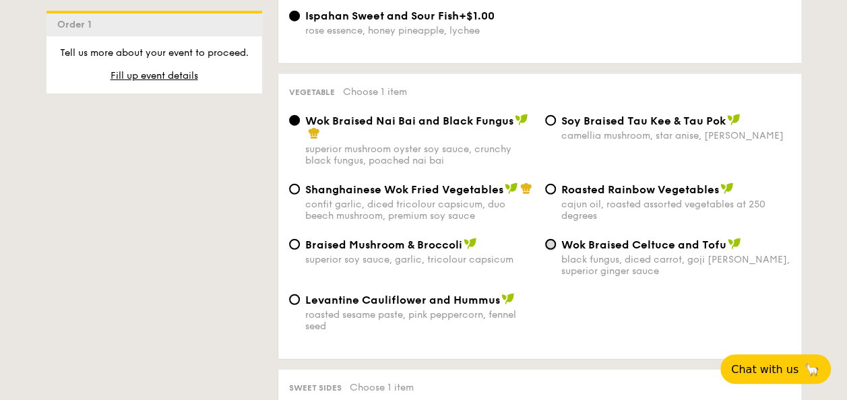
click at [552, 239] on input "Wok Braised Celtuce and Tofu black fungus, diced carrot, goji berry, superior g…" at bounding box center [550, 244] width 11 height 11
radio input "true"
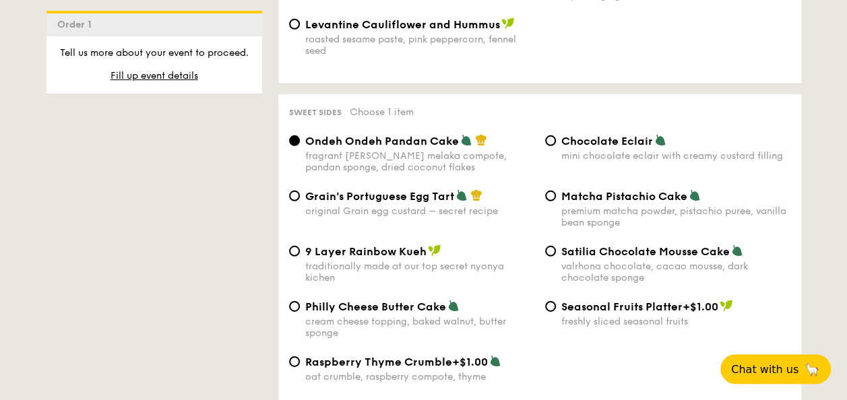
scroll to position [1991, 0]
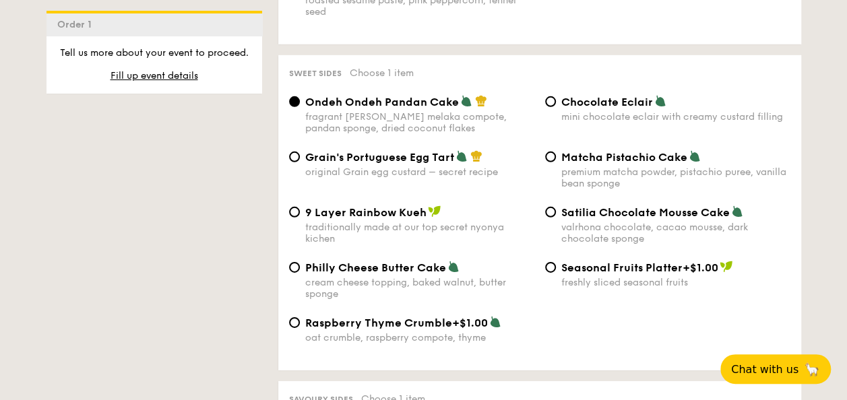
click at [300, 150] on div "Grain's Portuguese Egg Tart original Grain egg custard – secret recipe" at bounding box center [412, 164] width 256 height 28
click at [297, 152] on input "Grain's Portuguese Egg Tart original Grain egg custard – secret recipe" at bounding box center [294, 157] width 11 height 11
radio input "true"
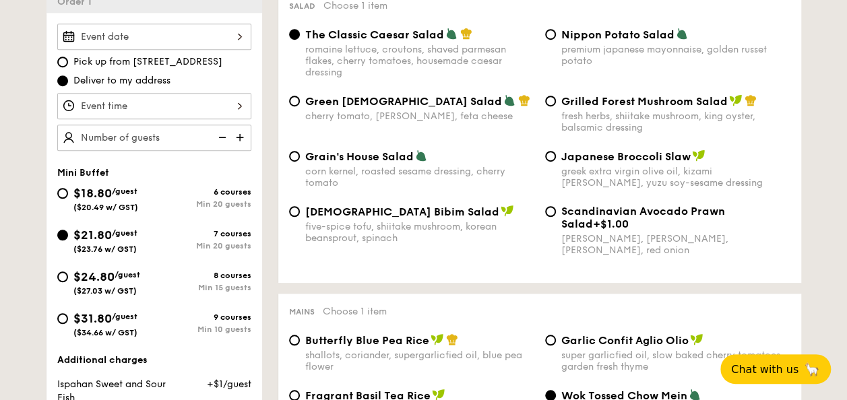
scroll to position [369, 0]
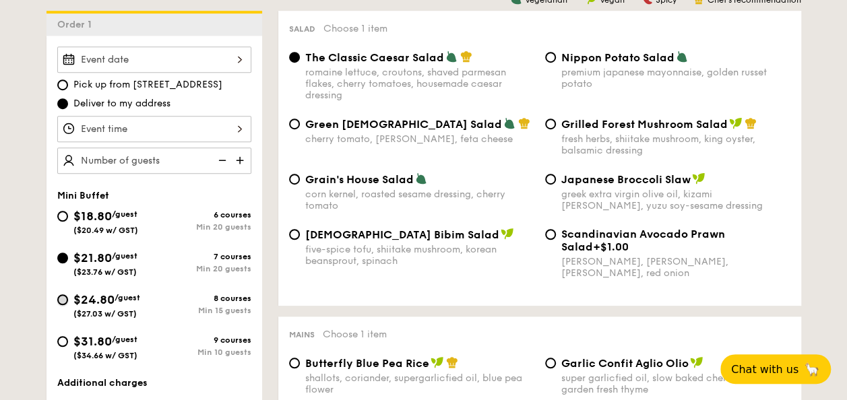
click at [61, 300] on input "$24.80 /guest ($27.03 w/ GST) 8 courses Min 15 guests" at bounding box center [62, 299] width 11 height 11
radio input "true"
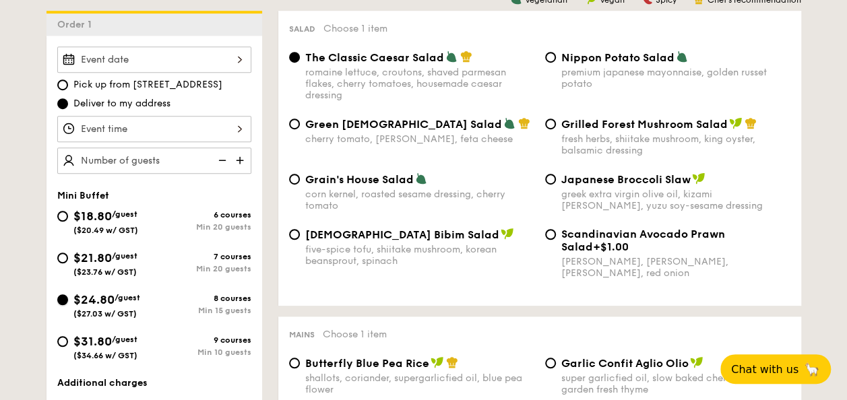
radio input "true"
radio input "false"
radio input "true"
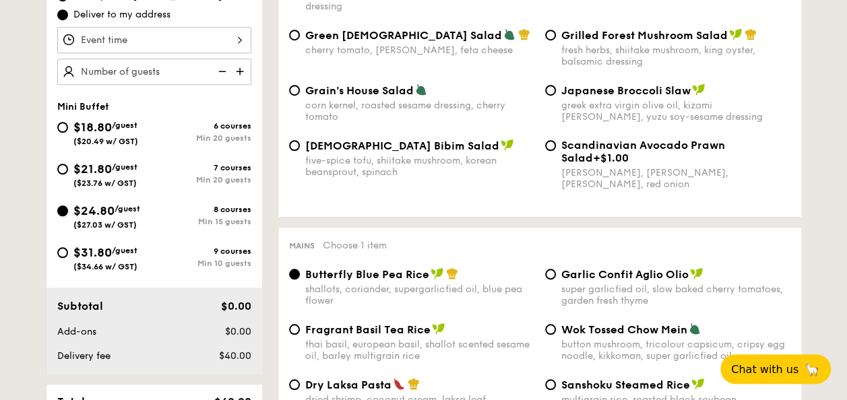
scroll to position [470, 0]
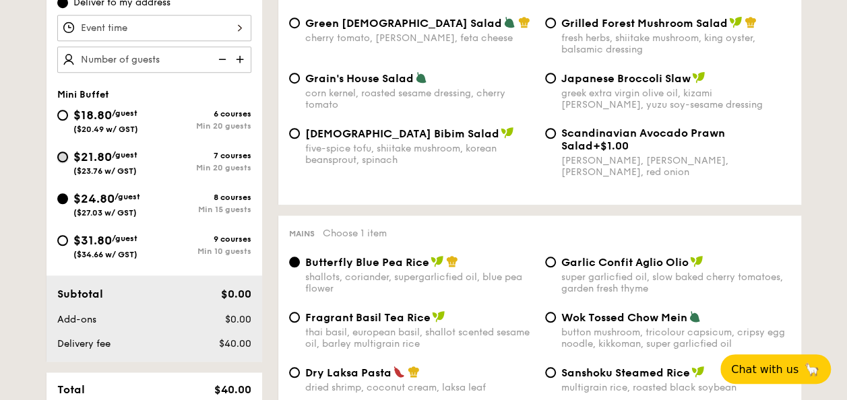
click at [64, 154] on input "$21.80 /guest ($23.76 w/ GST) 7 courses Min 20 guests" at bounding box center [62, 157] width 11 height 11
radio input "true"
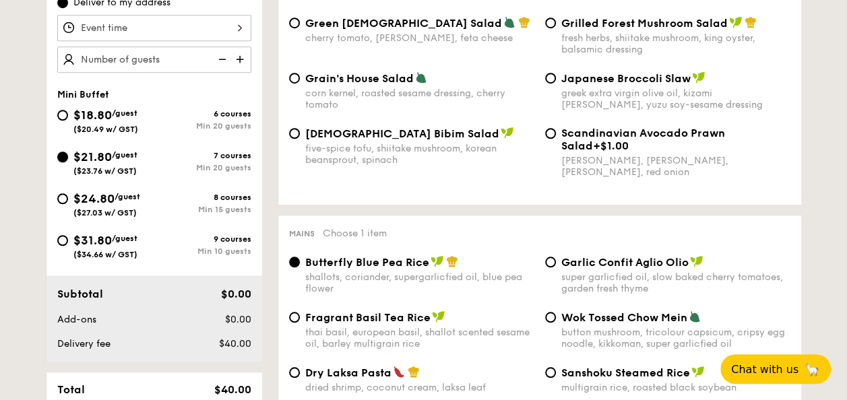
radio input "true"
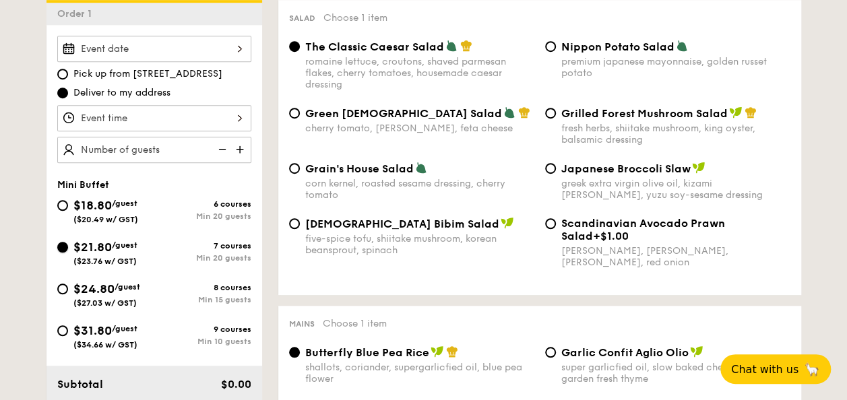
scroll to position [352, 0]
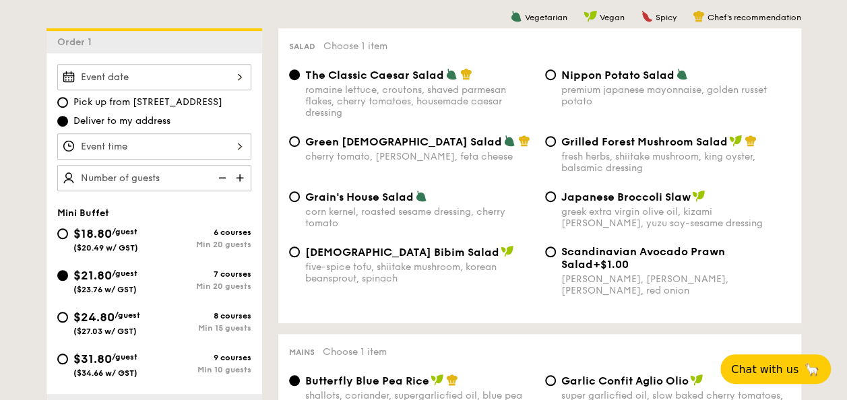
click at [218, 75] on div at bounding box center [154, 77] width 194 height 26
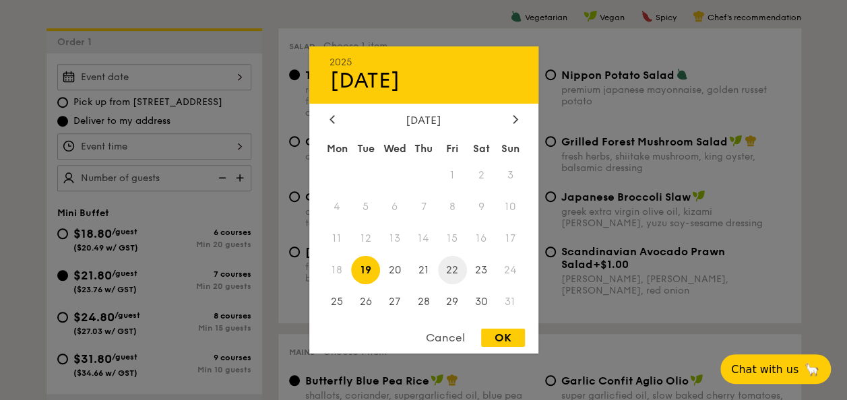
click at [453, 272] on span "22" at bounding box center [452, 269] width 29 height 29
click at [491, 334] on div "OK" at bounding box center [503, 338] width 44 height 18
type input "[DATE]"
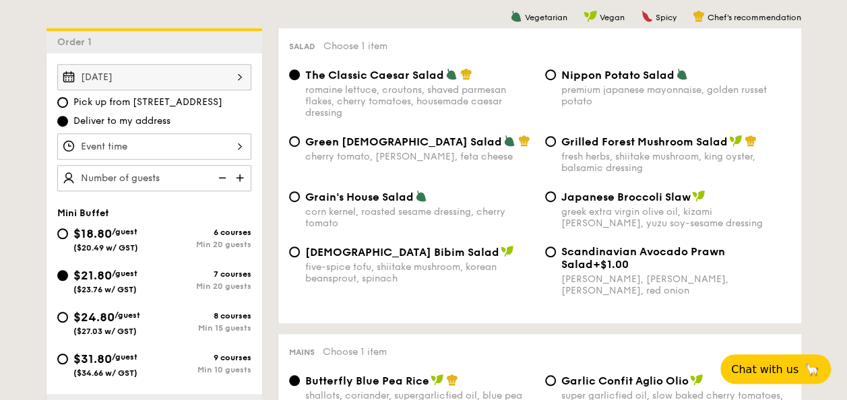
click at [234, 145] on div at bounding box center [154, 146] width 194 height 26
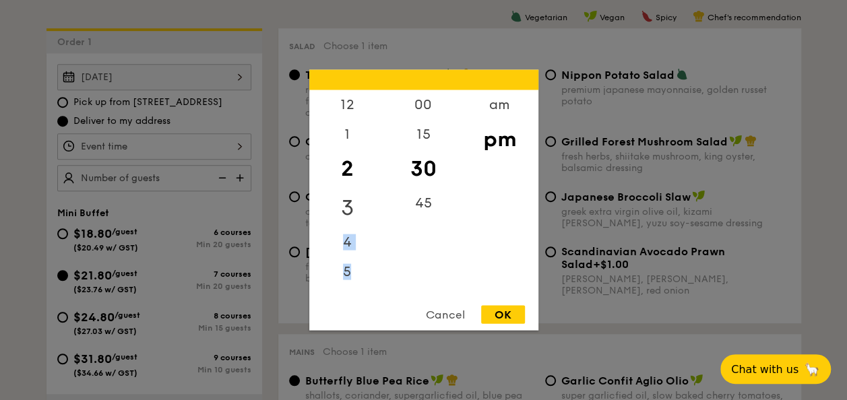
drag, startPoint x: 356, startPoint y: 231, endPoint x: 356, endPoint y: 218, distance: 12.8
click at [356, 218] on div "12 1 2 3 4 5 6 7 8 9 10 11" at bounding box center [347, 192] width 76 height 205
drag, startPoint x: 356, startPoint y: 218, endPoint x: 347, endPoint y: 286, distance: 67.9
click at [345, 275] on div "5" at bounding box center [347, 263] width 76 height 30
click at [347, 289] on div "6" at bounding box center [347, 297] width 76 height 39
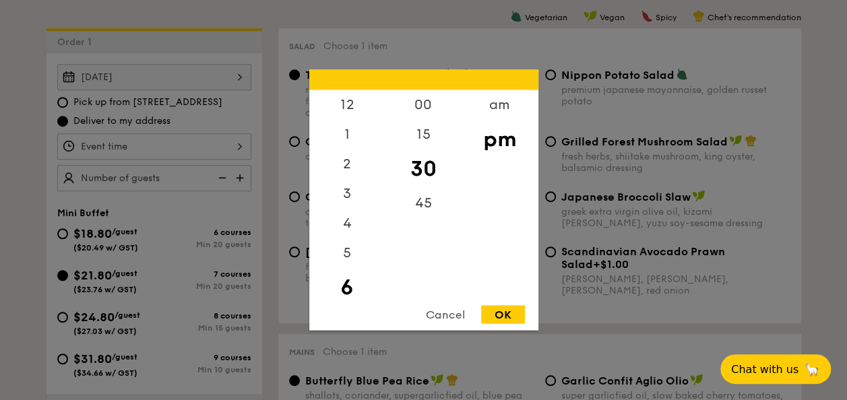
click at [492, 317] on div "OK" at bounding box center [503, 315] width 44 height 18
type input "6:30PM"
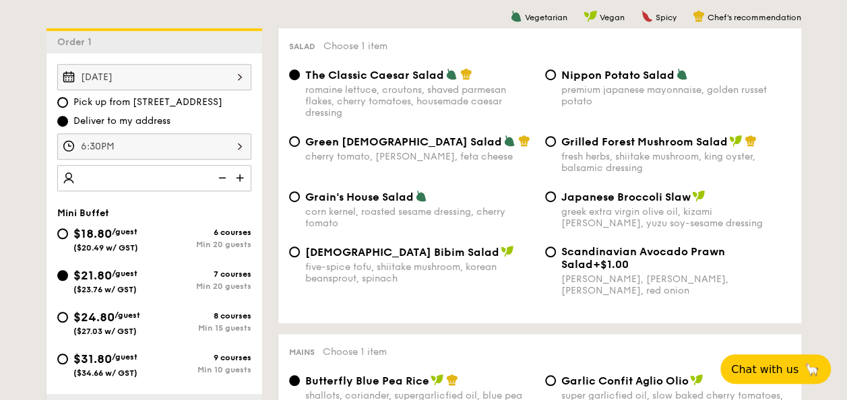
click at [244, 174] on img at bounding box center [241, 178] width 20 height 26
click at [225, 173] on img at bounding box center [221, 178] width 20 height 26
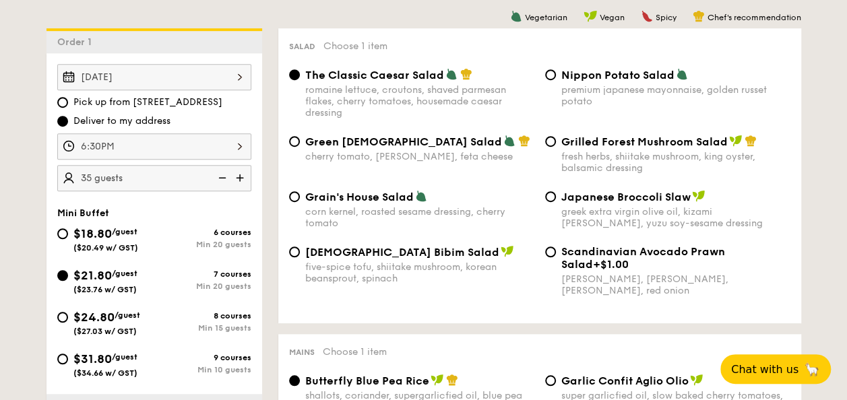
type input "30 guests"
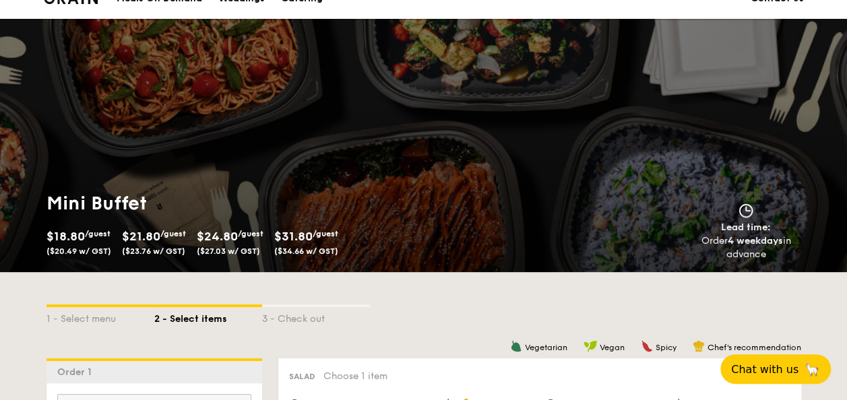
scroll to position [0, 0]
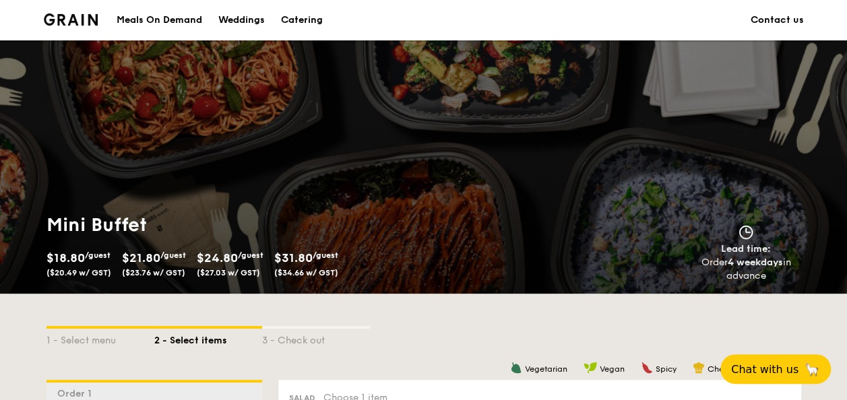
click at [77, 20] on img at bounding box center [71, 19] width 55 height 12
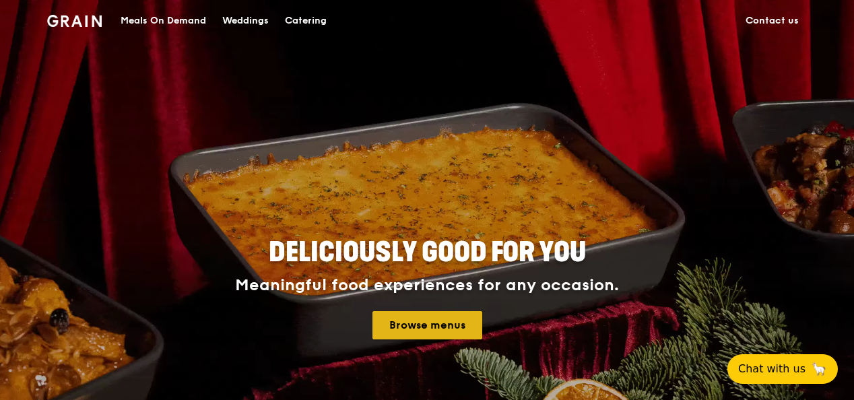
click at [447, 329] on link "Browse menus" at bounding box center [427, 325] width 110 height 28
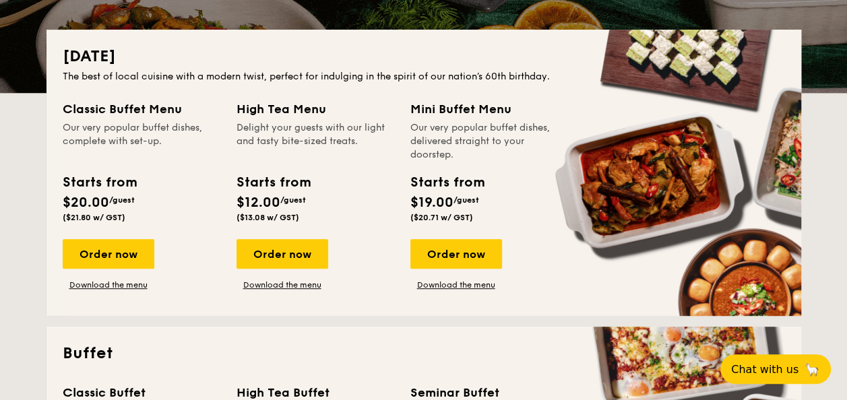
scroll to position [289, 0]
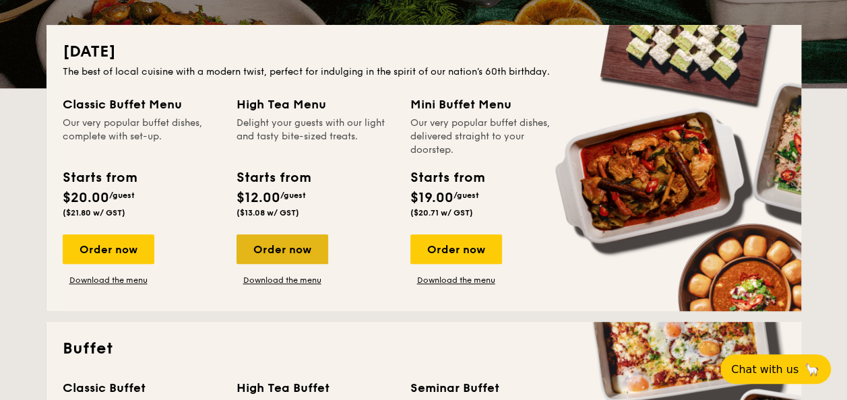
click at [286, 251] on div "Order now" at bounding box center [282, 249] width 92 height 30
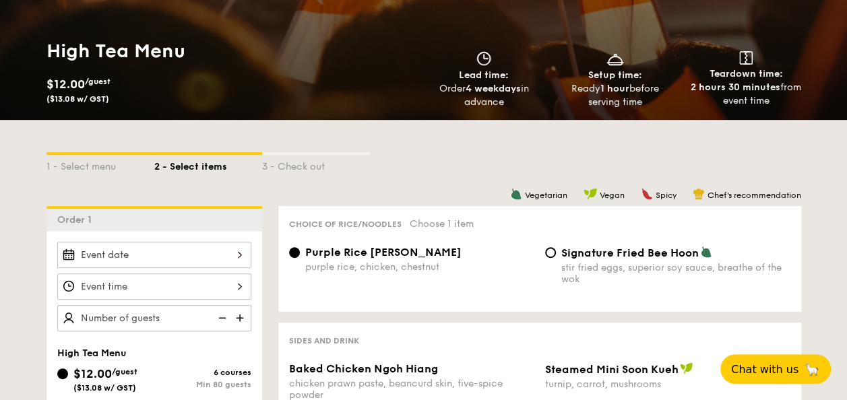
scroll to position [164, 0]
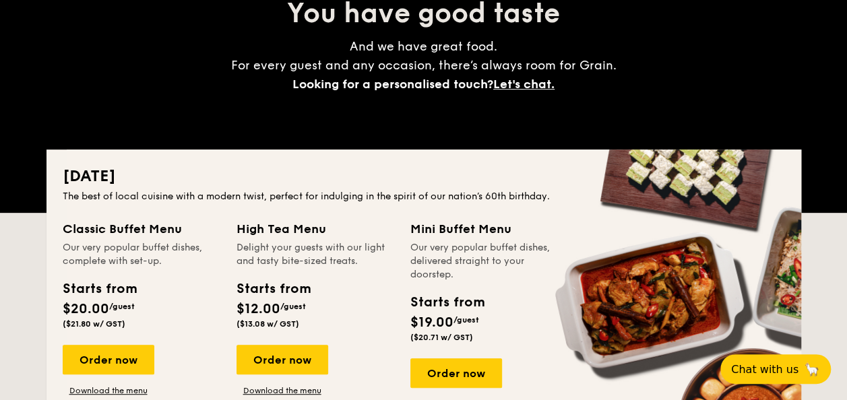
scroll to position [289, 0]
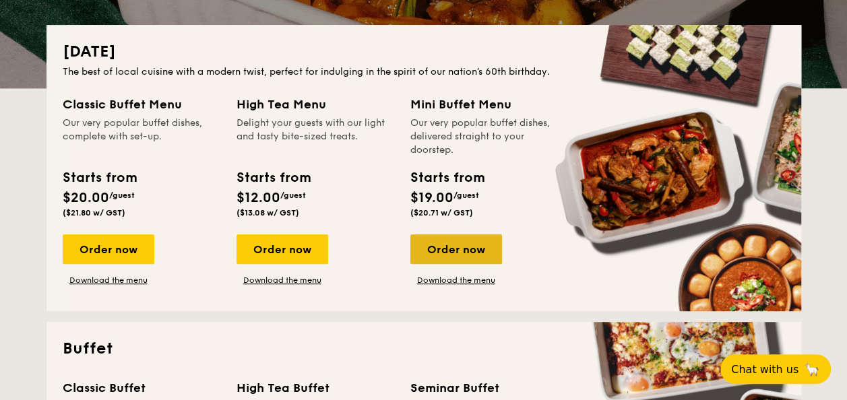
click at [469, 251] on div "Order now" at bounding box center [456, 249] width 92 height 30
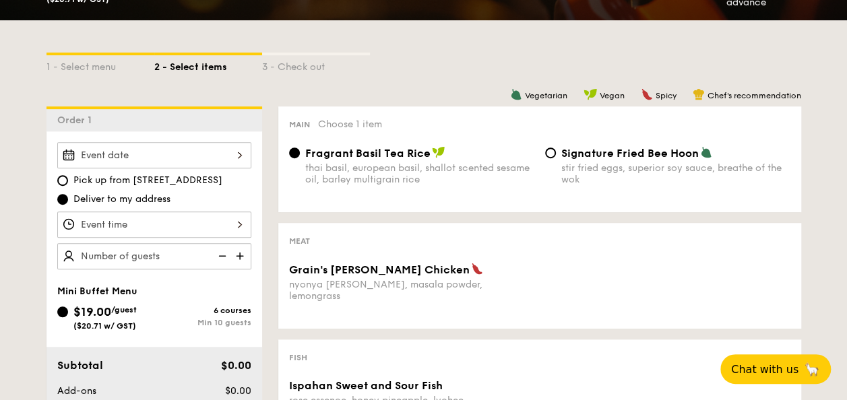
scroll to position [291, 0]
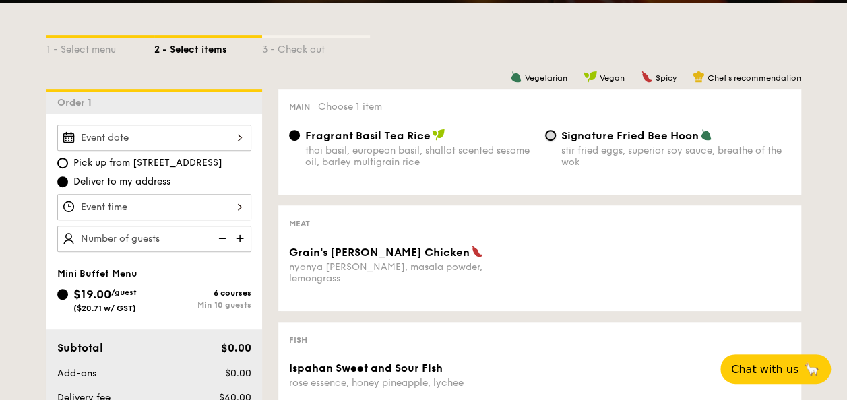
click at [551, 136] on input "Signature Fried Bee Hoon stir fried eggs, superior soy sauce, breathe of the wok" at bounding box center [550, 135] width 11 height 11
radio input "true"
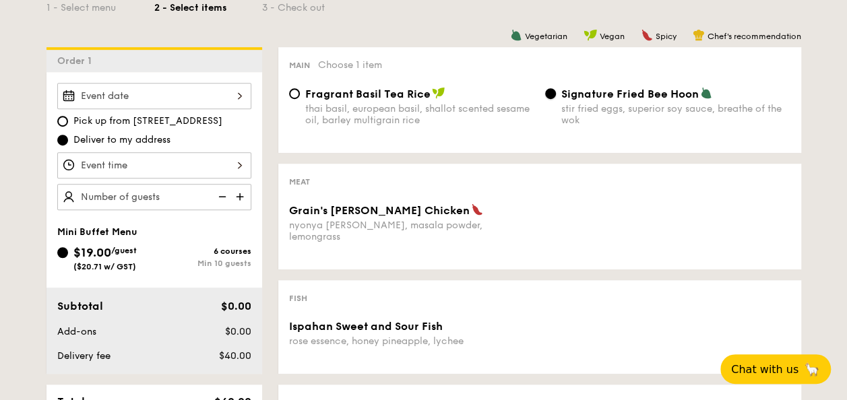
scroll to position [331, 0]
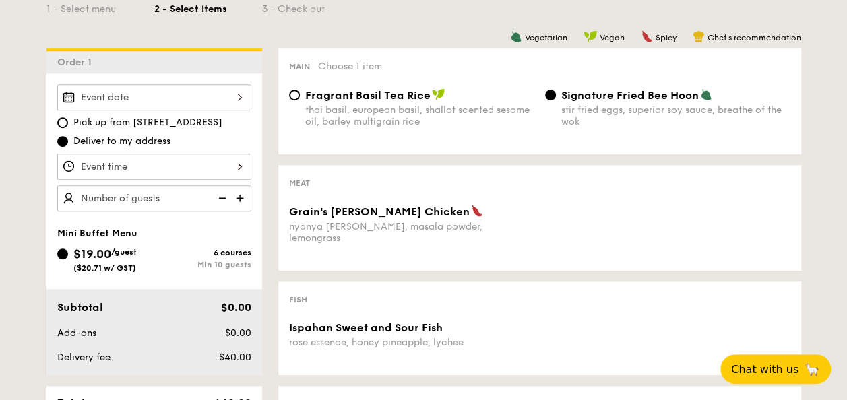
click at [229, 96] on div at bounding box center [154, 97] width 194 height 26
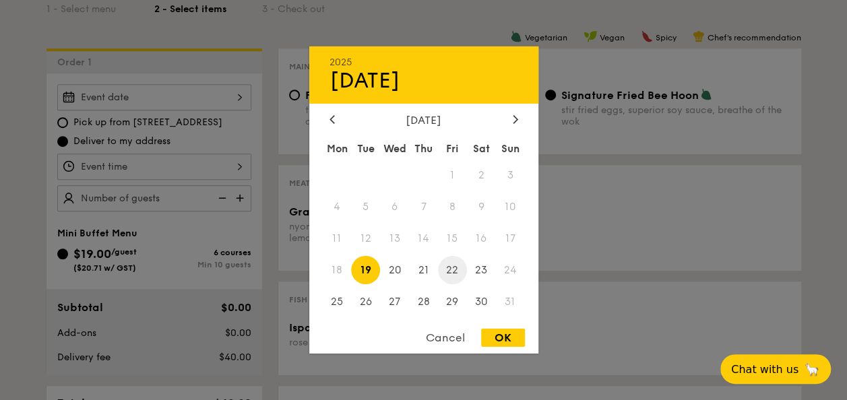
click at [459, 273] on span "22" at bounding box center [452, 269] width 29 height 29
click at [509, 345] on div "OK" at bounding box center [503, 338] width 44 height 18
type input "[DATE]"
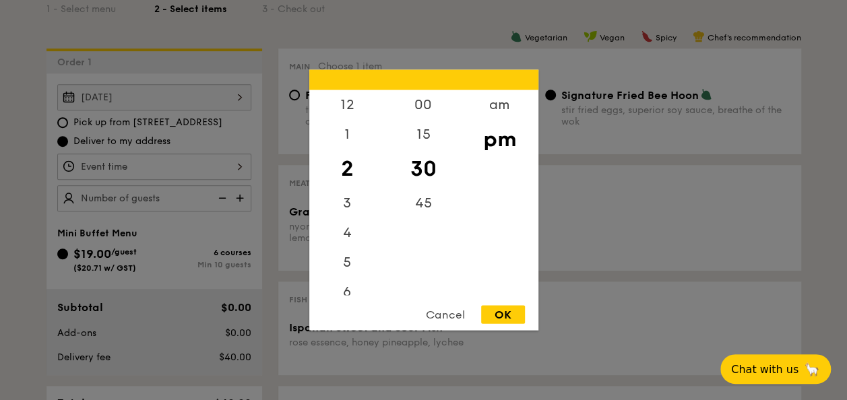
click at [220, 164] on div "12 1 2 3 4 5 6 7 8 9 10 11 00 15 30 45 am pm Cancel OK" at bounding box center [154, 167] width 194 height 26
click at [345, 291] on div "6" at bounding box center [347, 297] width 76 height 39
click at [515, 309] on div "OK" at bounding box center [503, 315] width 44 height 18
type input "6:30PM"
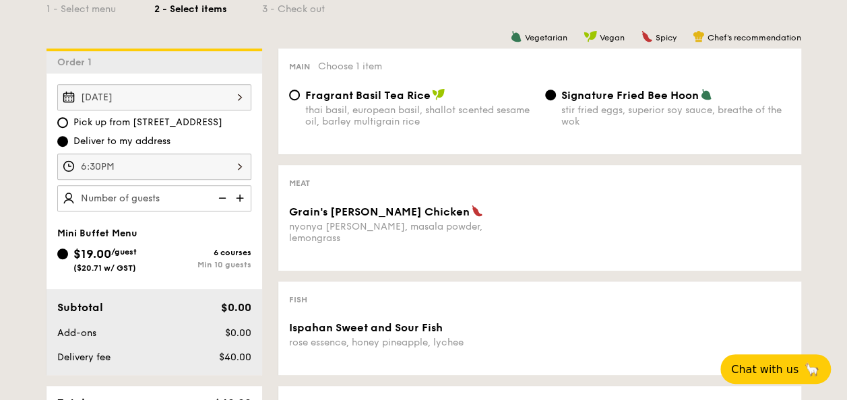
click at [240, 193] on img at bounding box center [241, 198] width 20 height 26
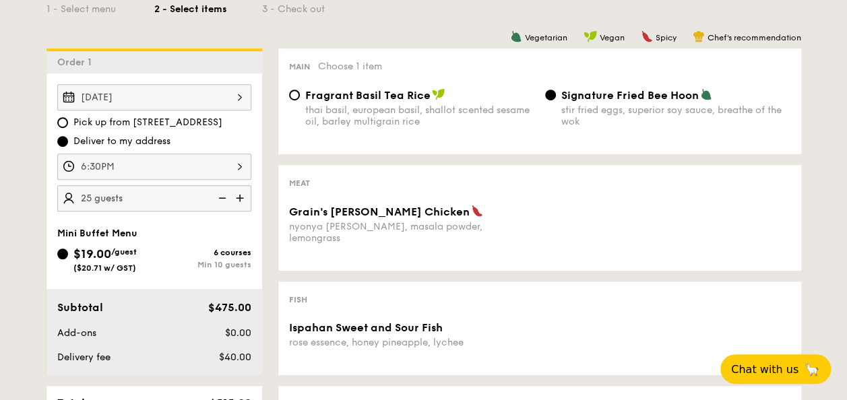
type input "30 guests"
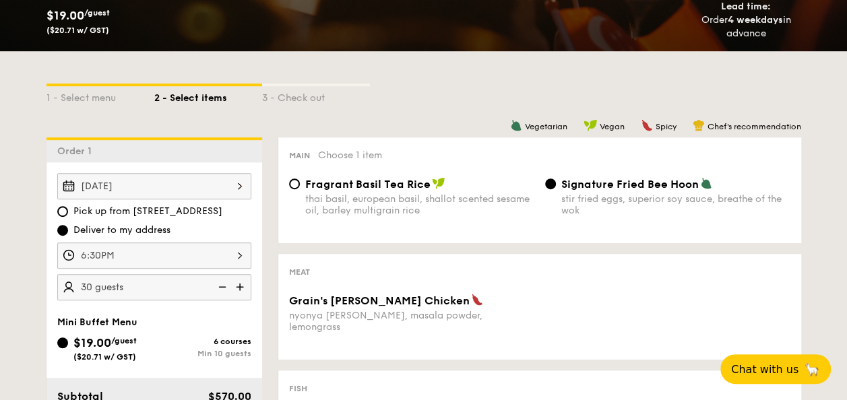
scroll to position [219, 0]
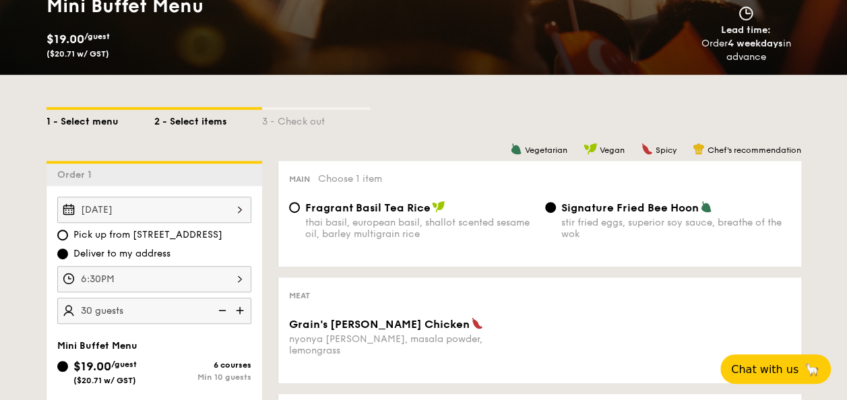
click at [89, 117] on div "1 - Select menu" at bounding box center [100, 119] width 108 height 19
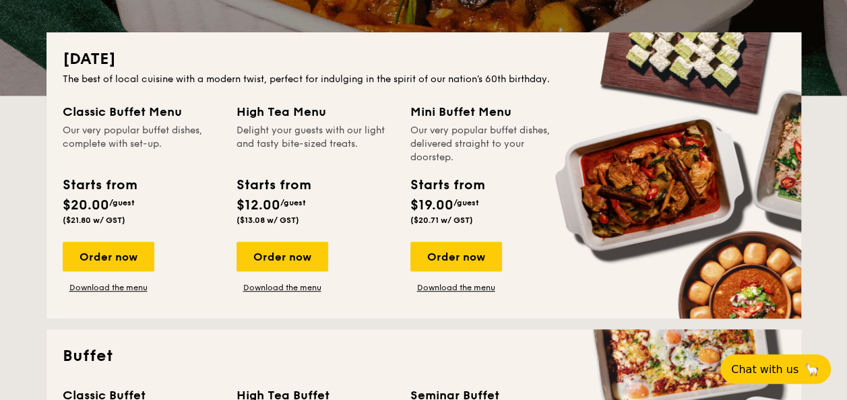
scroll to position [344, 0]
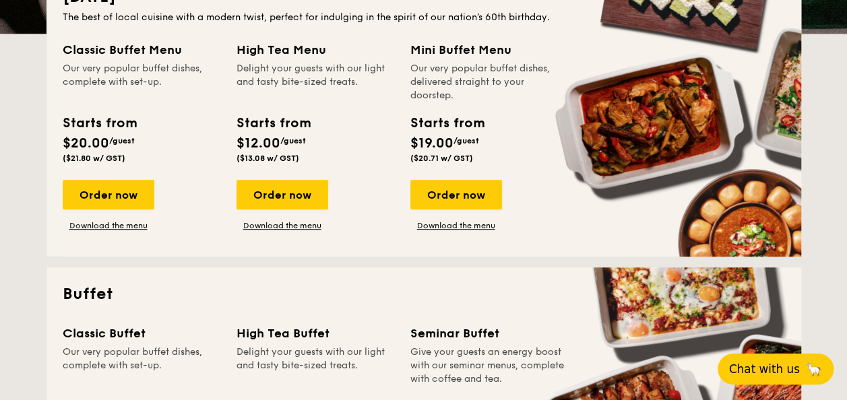
click at [757, 368] on span "Chat with us" at bounding box center [764, 368] width 71 height 13
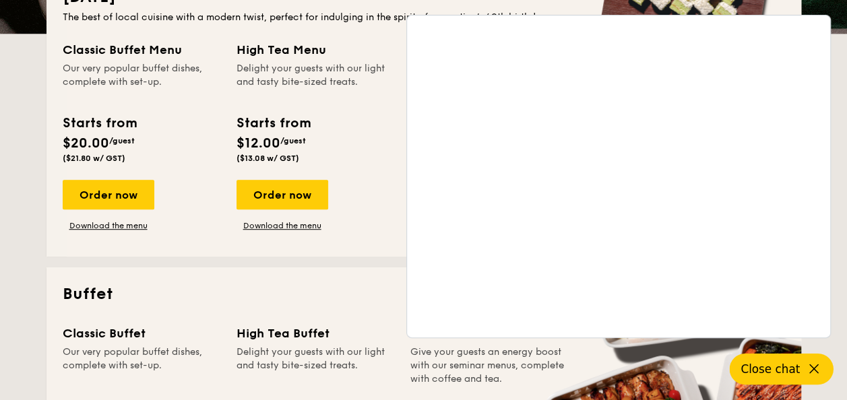
click at [363, 186] on div "Order now Download the menu" at bounding box center [315, 205] width 158 height 51
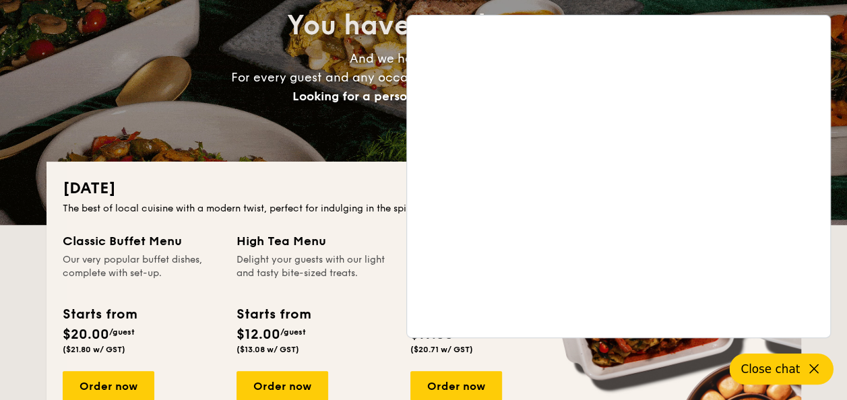
scroll to position [81, 0]
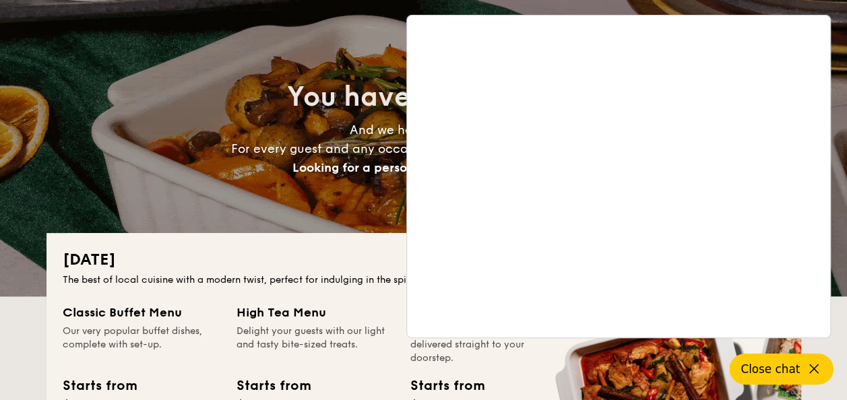
click at [812, 367] on icon at bounding box center [814, 369] width 16 height 16
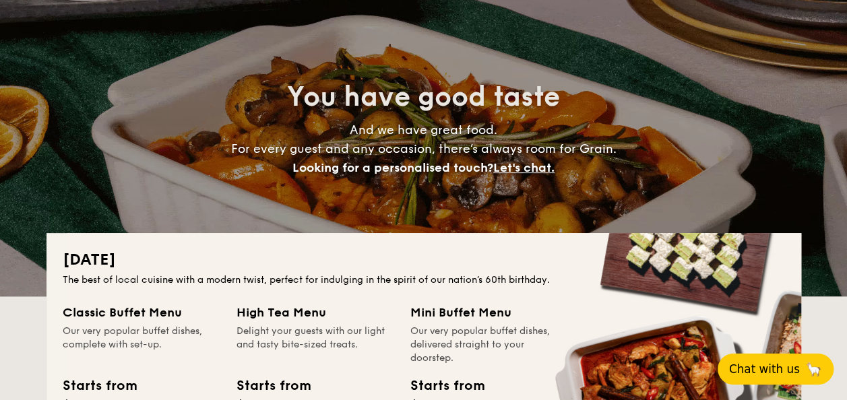
scroll to position [0, 0]
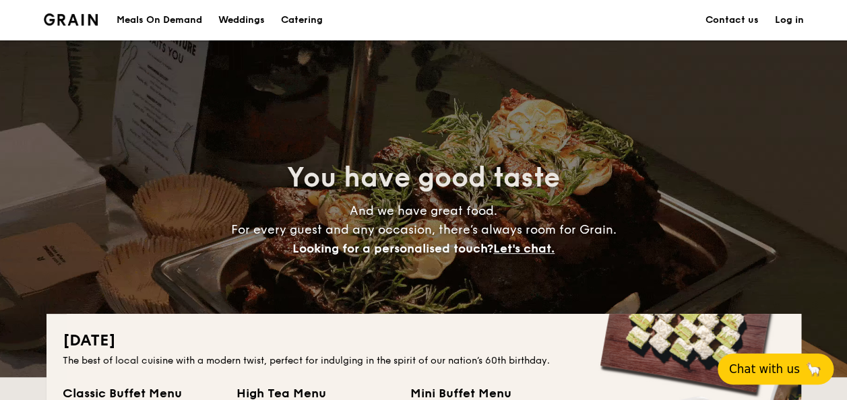
click at [730, 16] on link "Contact us" at bounding box center [731, 20] width 53 height 40
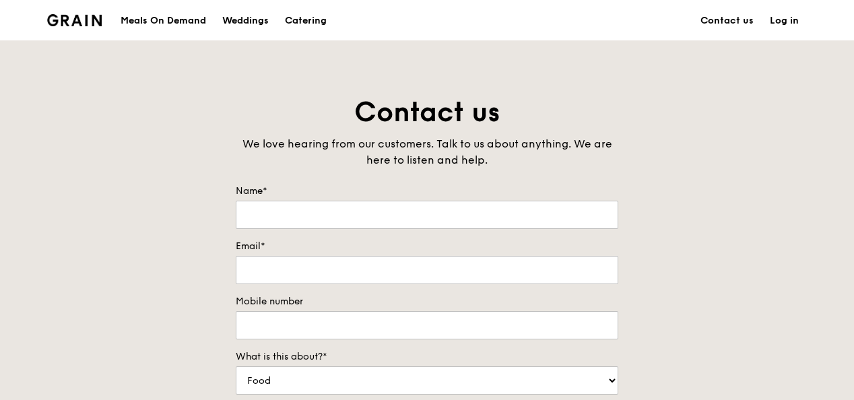
click at [74, 16] on img at bounding box center [74, 20] width 55 height 12
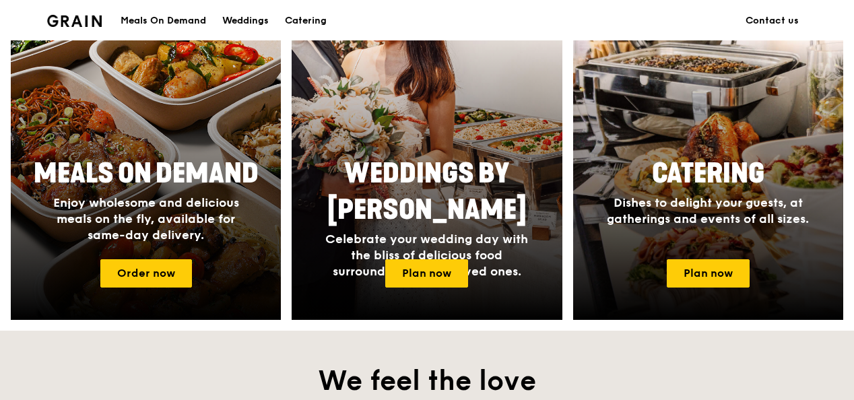
scroll to position [621, 0]
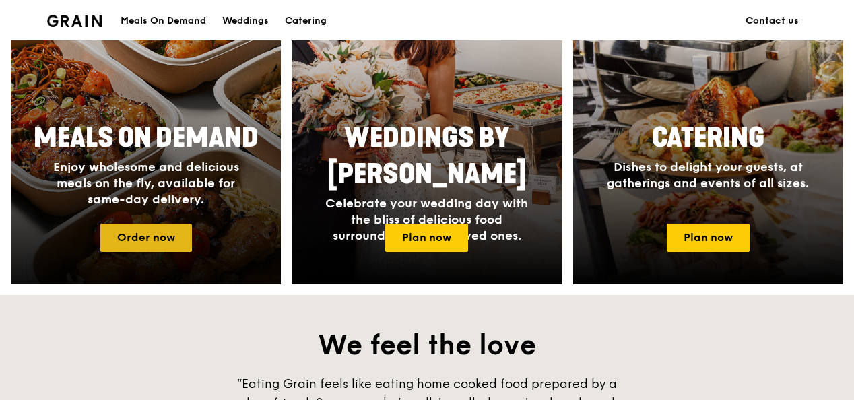
click at [119, 228] on link "Order now" at bounding box center [146, 238] width 92 height 28
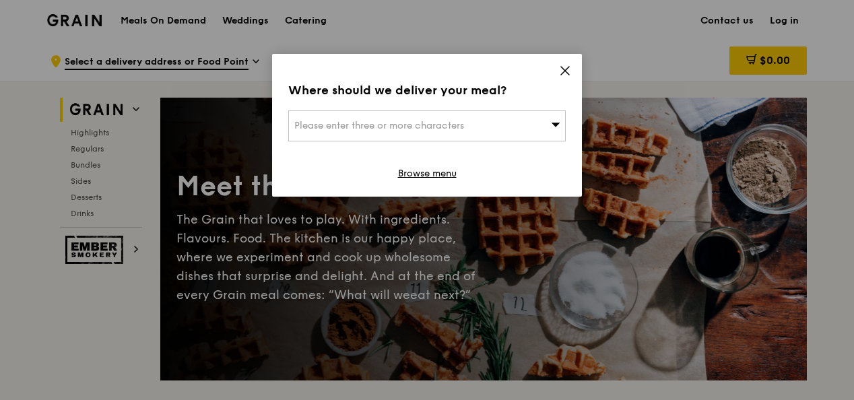
click at [561, 69] on icon at bounding box center [565, 71] width 12 height 12
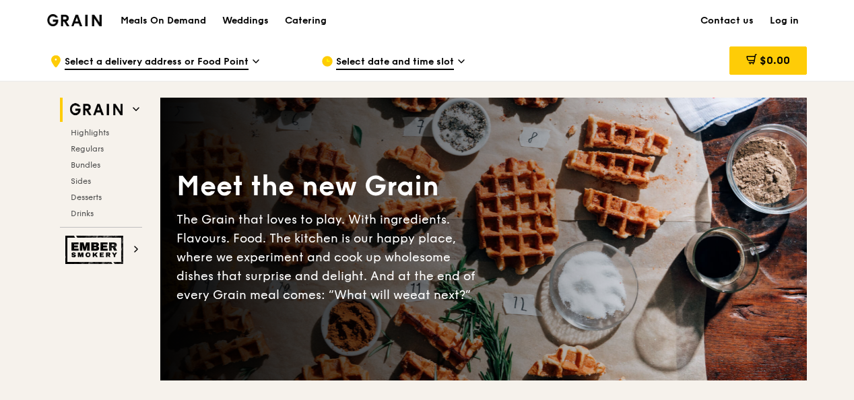
click at [216, 61] on span "Select a delivery address or Food Point" at bounding box center [157, 62] width 184 height 15
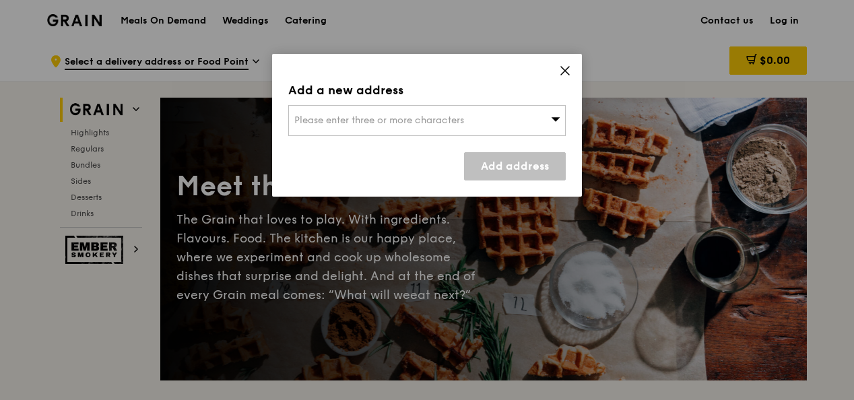
click at [563, 74] on icon at bounding box center [565, 71] width 12 height 12
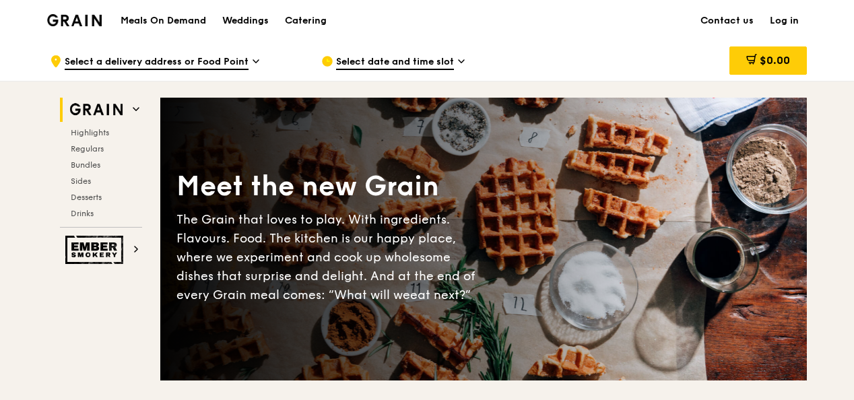
click at [87, 14] on img at bounding box center [74, 20] width 55 height 12
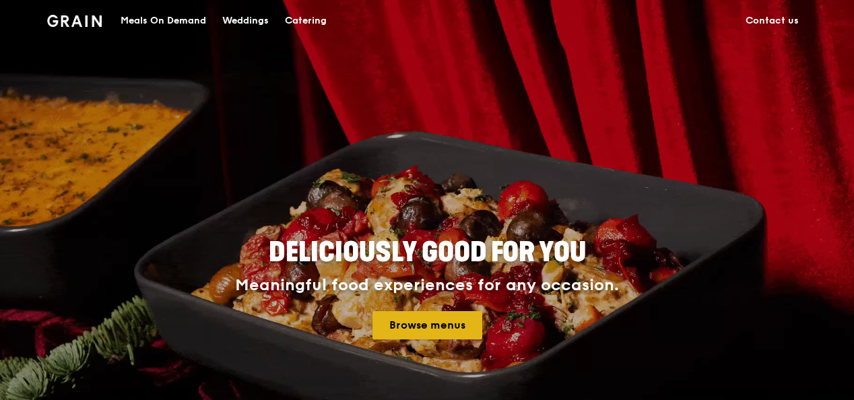
click at [443, 322] on link "Browse menus" at bounding box center [427, 325] width 110 height 28
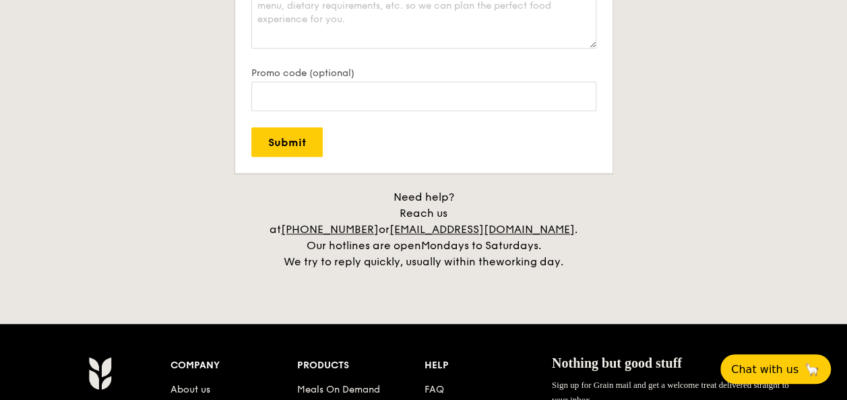
scroll to position [3015, 0]
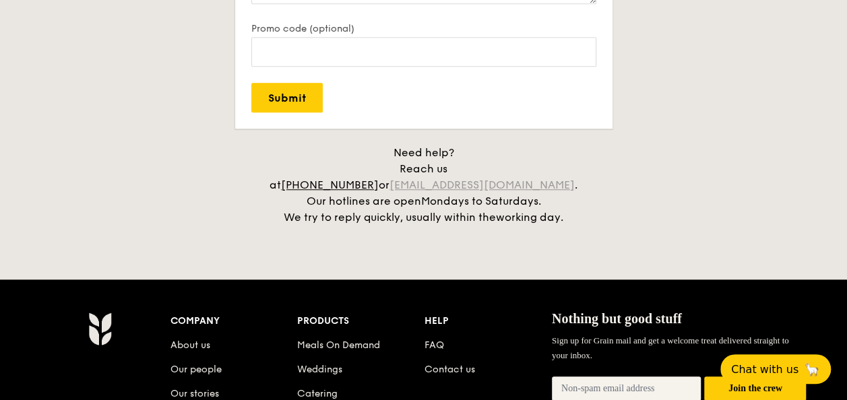
click at [451, 179] on link "concierge@grain.com.sg" at bounding box center [481, 185] width 185 height 13
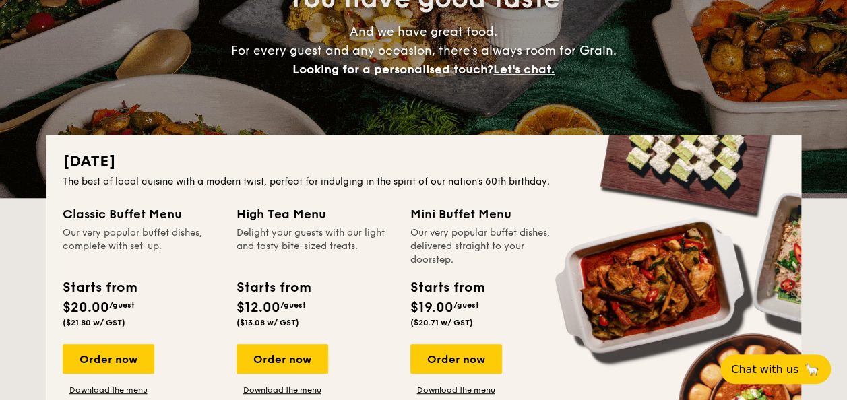
scroll to position [251, 0]
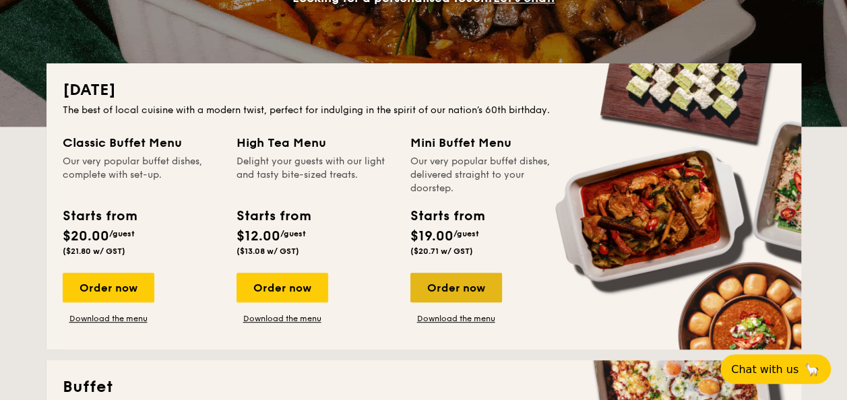
click at [461, 286] on div "Order now" at bounding box center [456, 288] width 92 height 30
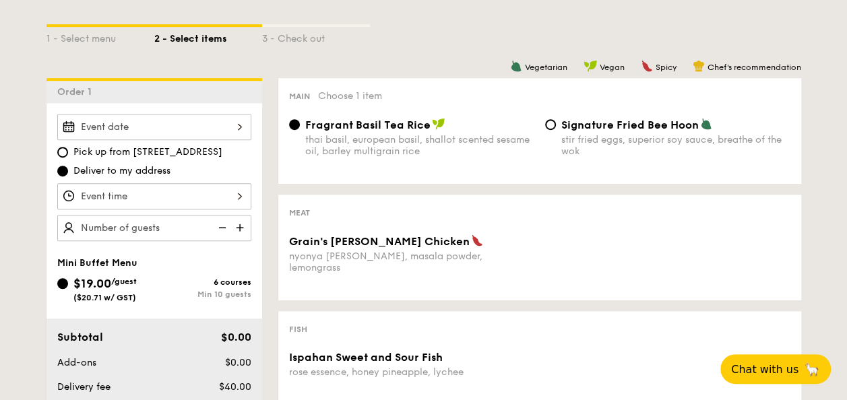
scroll to position [307, 0]
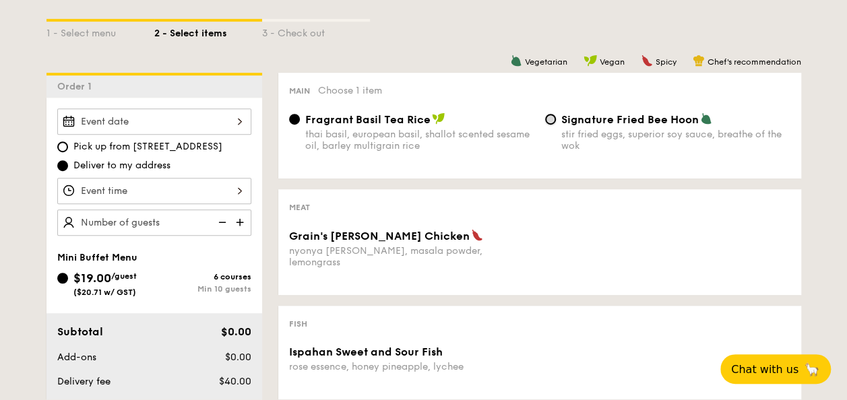
click at [554, 120] on input "Signature Fried Bee Hoon stir fried eggs, superior soy sauce, breathe of the wok" at bounding box center [550, 119] width 11 height 11
radio input "true"
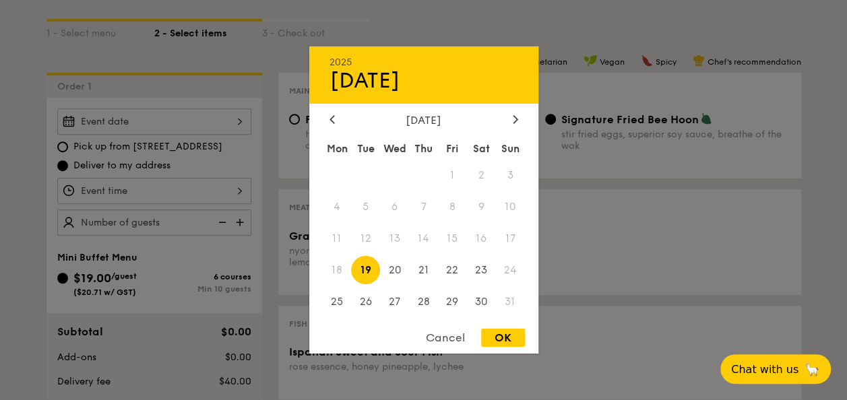
click at [154, 115] on div "2025 Aug 19 August 2025 Mon Tue Wed Thu Fri Sat Sun 1 2 3 4 5 6 7 8 9 10 11 12 …" at bounding box center [154, 121] width 194 height 26
click at [454, 271] on span "22" at bounding box center [452, 269] width 29 height 29
click at [497, 334] on div "OK" at bounding box center [503, 338] width 44 height 18
type input "[DATE]"
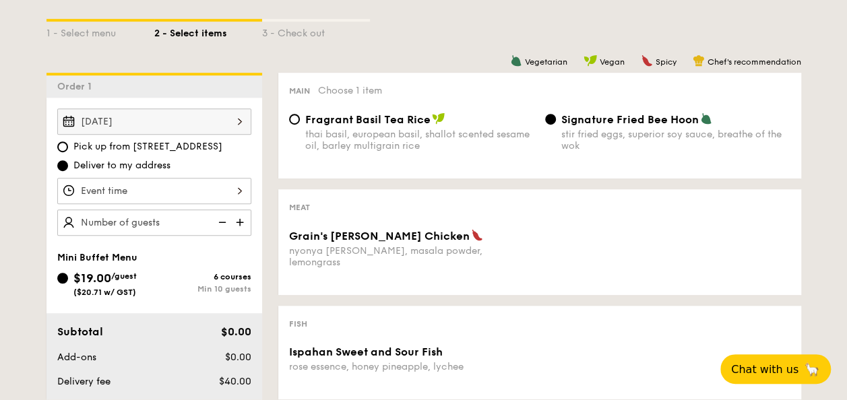
click at [228, 189] on div at bounding box center [154, 191] width 194 height 26
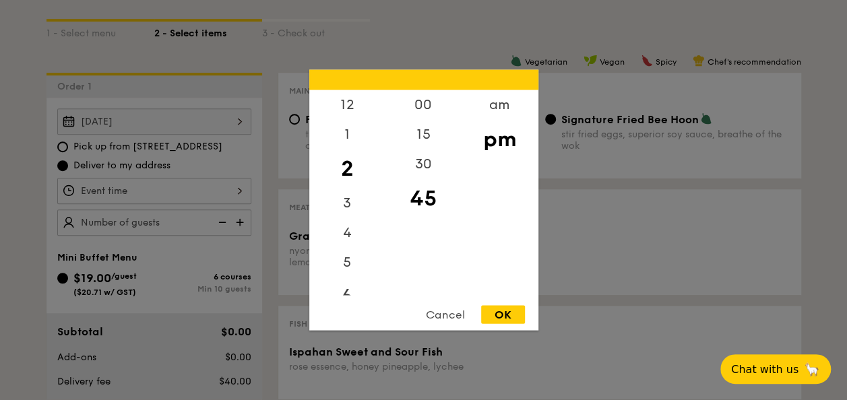
click at [353, 291] on div "6" at bounding box center [347, 297] width 76 height 39
click at [425, 159] on div "30" at bounding box center [423, 169] width 76 height 39
drag, startPoint x: 520, startPoint y: 309, endPoint x: 503, endPoint y: 311, distance: 17.6
click at [519, 309] on div "OK" at bounding box center [503, 315] width 44 height 18
type input "6:30PM"
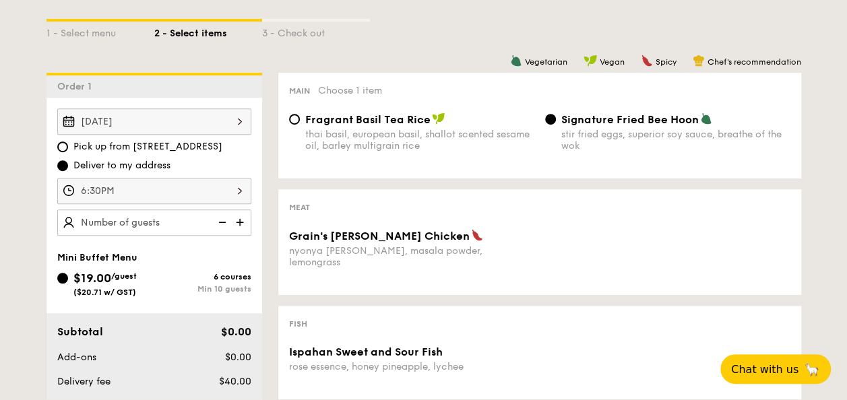
click at [236, 218] on img at bounding box center [241, 222] width 20 height 26
click at [236, 217] on img at bounding box center [241, 222] width 20 height 26
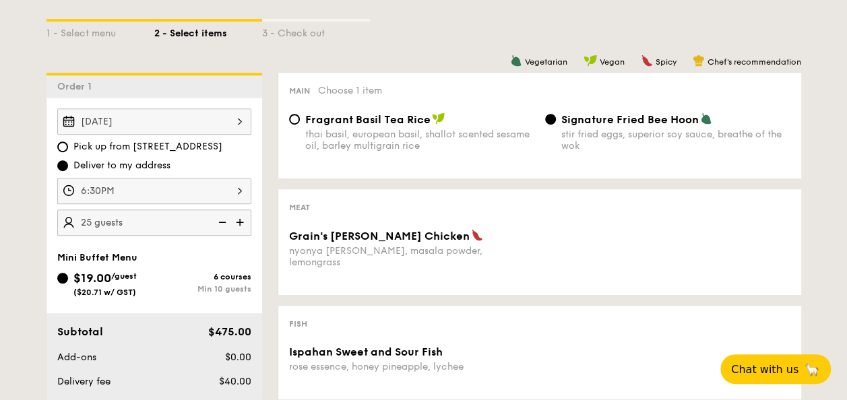
type input "30 guests"
drag, startPoint x: 560, startPoint y: 116, endPoint x: 696, endPoint y: 116, distance: 136.1
click at [696, 116] on div "Signature Fried Bee Hoon" at bounding box center [675, 118] width 229 height 13
copy span "Signature Fried Bee Hoon"
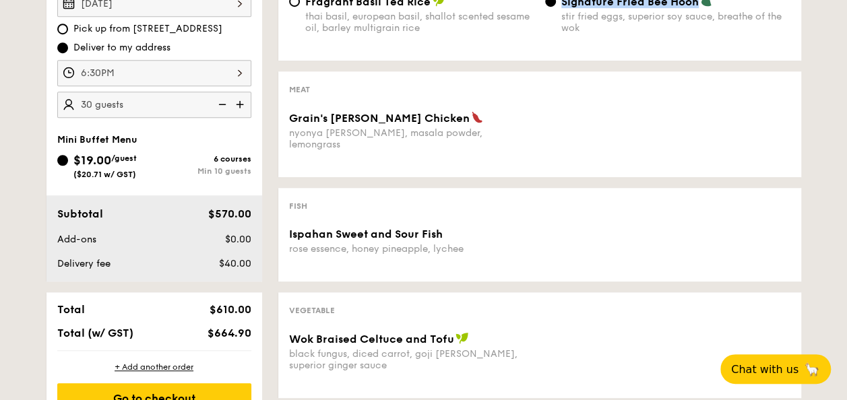
scroll to position [432, 0]
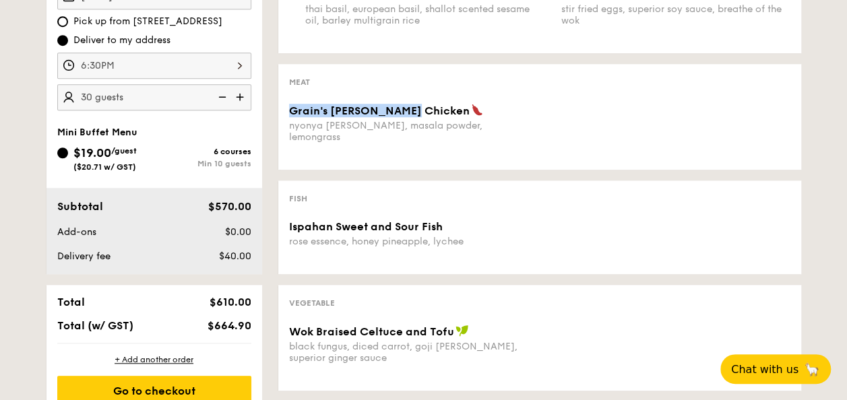
drag, startPoint x: 286, startPoint y: 108, endPoint x: 406, endPoint y: 115, distance: 120.1
click at [406, 115] on div "Grain's Curry Chicken nyonya curry, masala powder, lemongrass" at bounding box center [412, 123] width 256 height 39
copy span "Grain's [PERSON_NAME] Chicken"
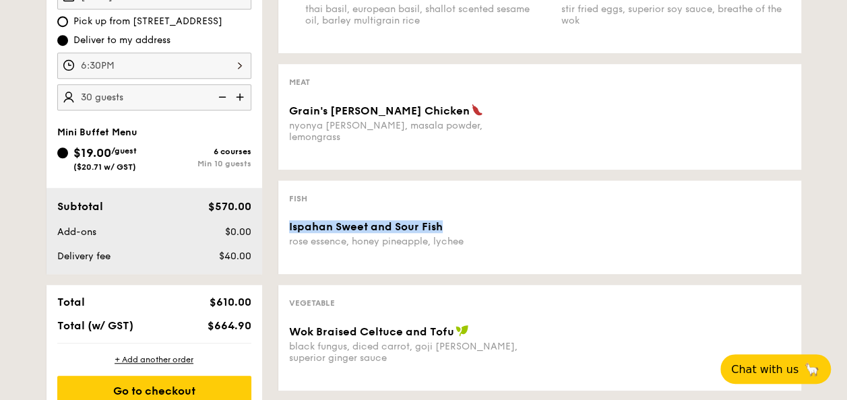
drag, startPoint x: 286, startPoint y: 216, endPoint x: 440, endPoint y: 218, distance: 153.6
click at [440, 220] on div "Ispahan Sweet and Sour Fish rose essence, honey pineapple, lychee" at bounding box center [412, 233] width 256 height 27
copy span "Ispahan Sweet and Sour Fish"
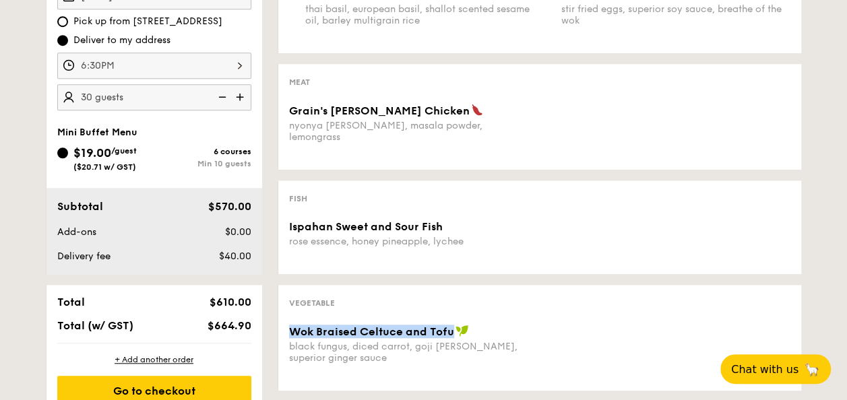
drag, startPoint x: 289, startPoint y: 319, endPoint x: 451, endPoint y: 324, distance: 162.4
click at [451, 325] on span "Wok Braised Celtuce and Tofu" at bounding box center [371, 331] width 165 height 13
copy span "Wok Braised Celtuce and Tofu"
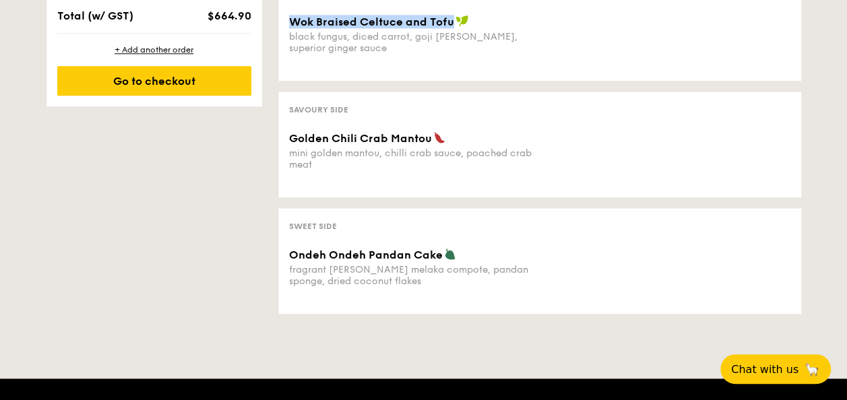
scroll to position [739, 0]
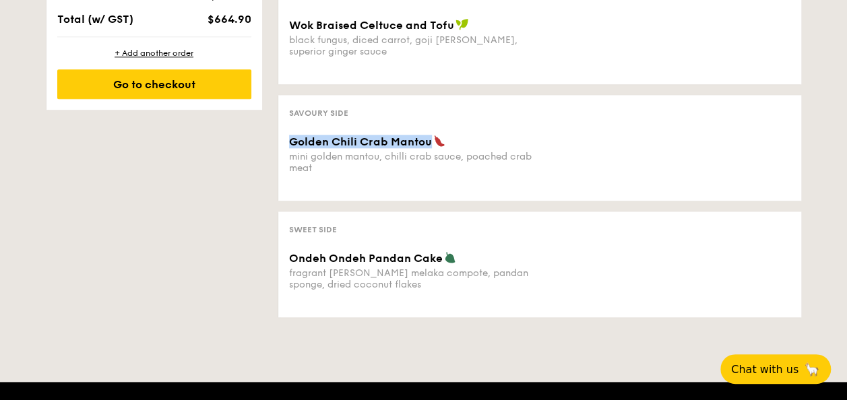
drag, startPoint x: 288, startPoint y: 132, endPoint x: 428, endPoint y: 132, distance: 139.4
click at [428, 135] on span "Golden Chili Crab Mantou" at bounding box center [360, 141] width 143 height 13
copy span "Golden Chili Crab Mantou"
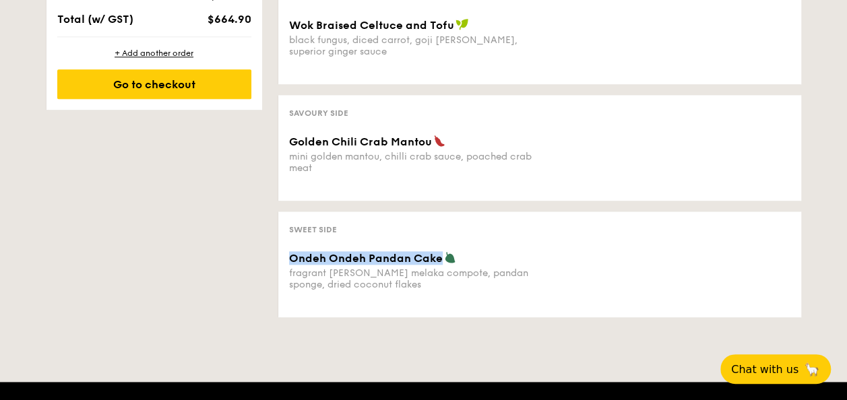
drag, startPoint x: 291, startPoint y: 249, endPoint x: 437, endPoint y: 252, distance: 146.2
click at [437, 252] on span "Ondeh Ondeh Pandan Cake" at bounding box center [366, 258] width 154 height 13
copy span "Ondeh Ondeh Pandan Cake"
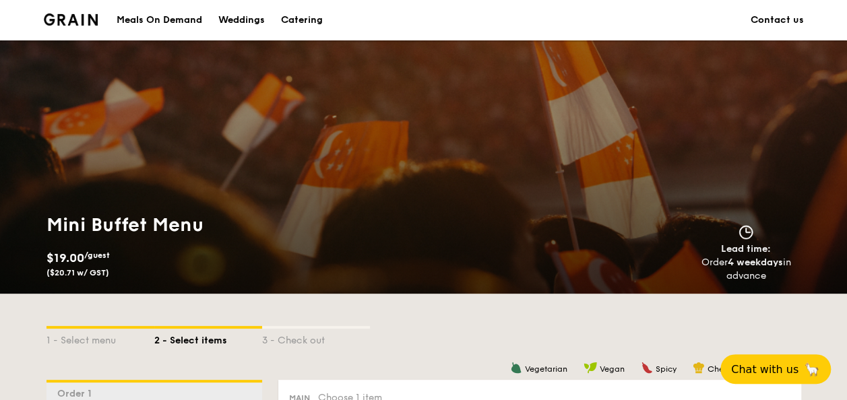
click at [82, 17] on img at bounding box center [71, 19] width 55 height 12
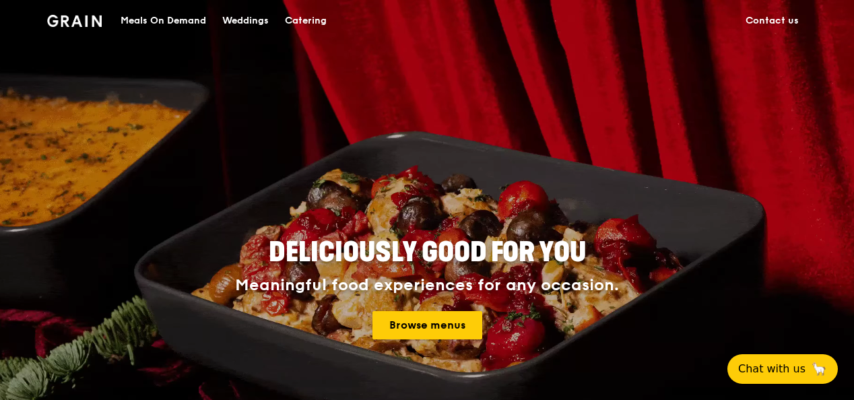
click at [431, 325] on link "Browse menus" at bounding box center [427, 325] width 110 height 28
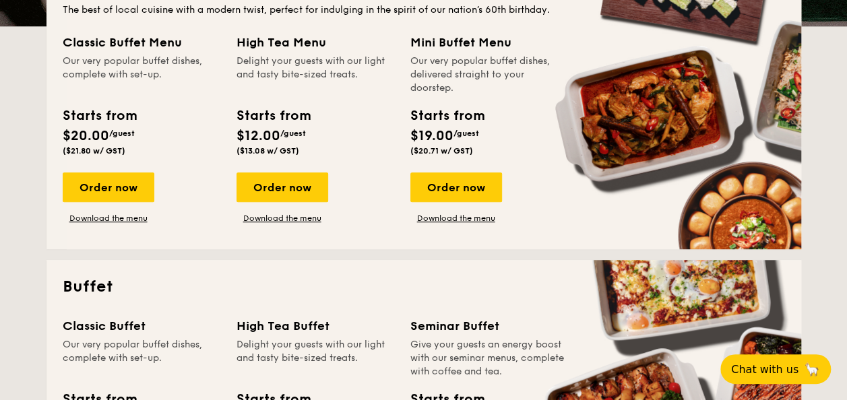
scroll to position [369, 0]
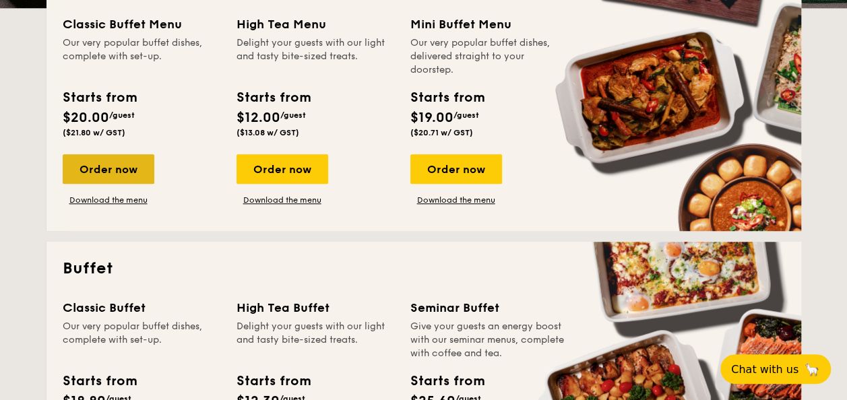
click at [110, 178] on div "Order now" at bounding box center [109, 169] width 92 height 30
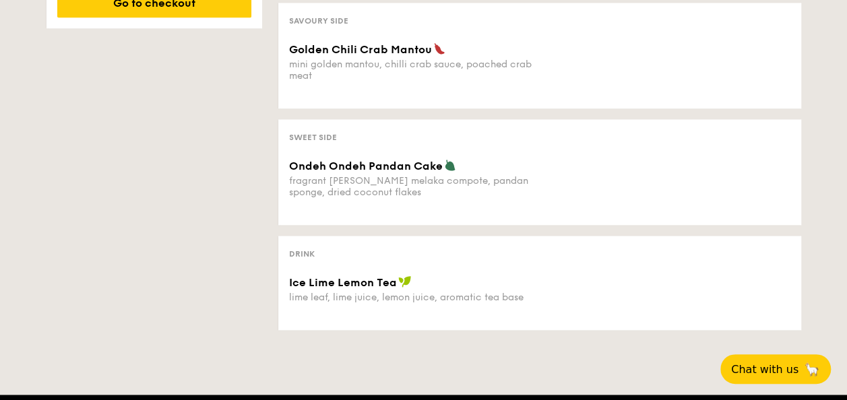
scroll to position [827, 0]
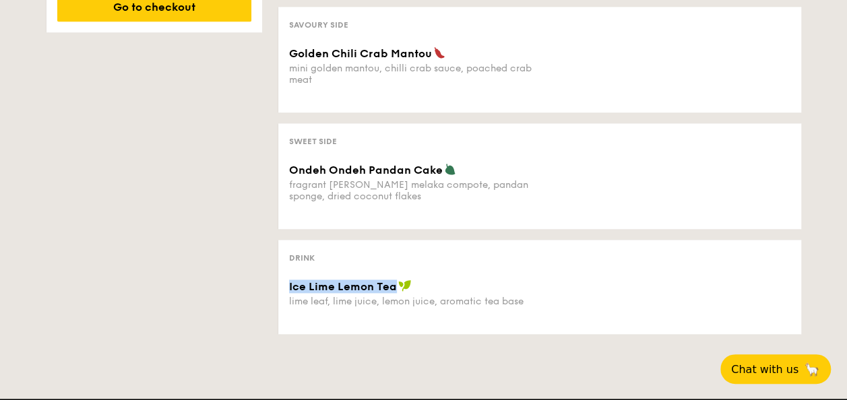
drag, startPoint x: 287, startPoint y: 278, endPoint x: 392, endPoint y: 278, distance: 105.1
click at [392, 280] on div "Ice Lime Lemon Tea lime leaf, lime juice, lemon juice, aromatic tea base" at bounding box center [412, 294] width 256 height 28
click at [387, 310] on div "Ice Lime Lemon Tea lime leaf, lime juice, lemon juice, aromatic tea base" at bounding box center [540, 302] width 512 height 44
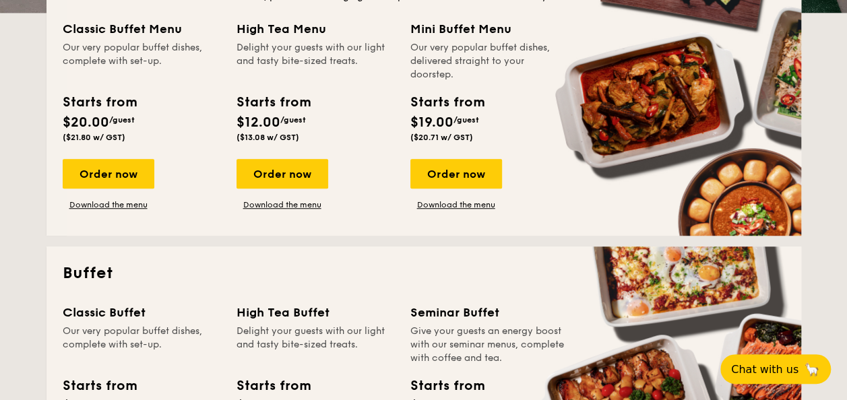
scroll to position [356, 0]
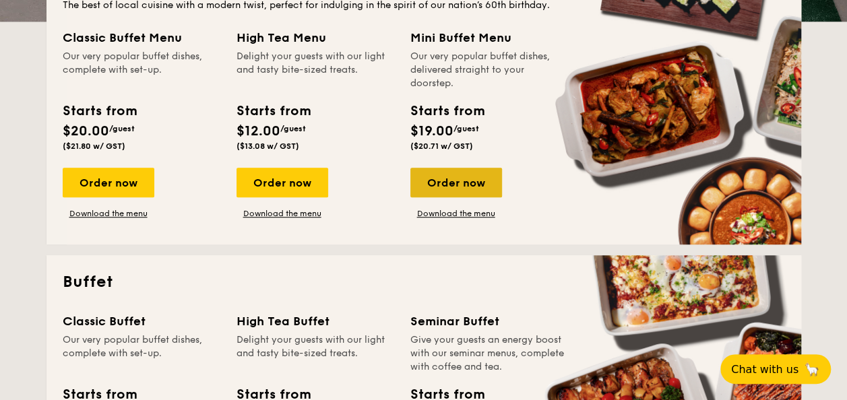
click at [472, 174] on div "Order now" at bounding box center [456, 183] width 92 height 30
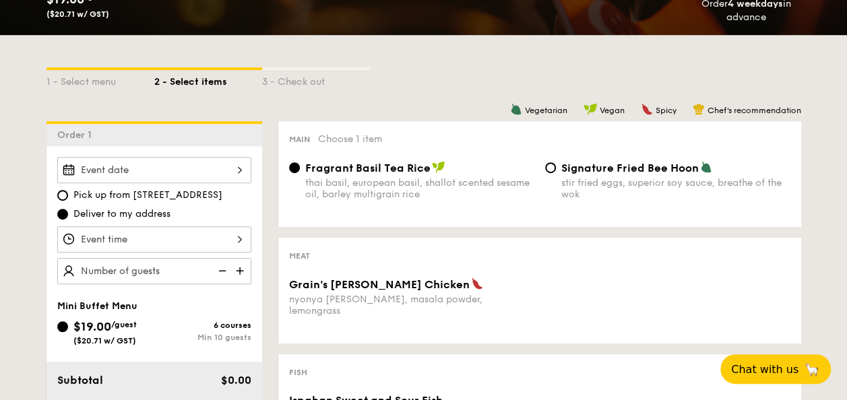
scroll to position [293, 0]
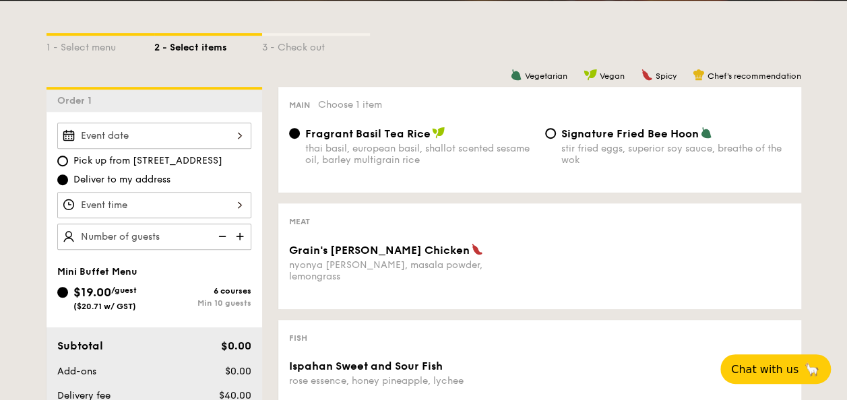
click at [233, 125] on div at bounding box center [154, 136] width 194 height 26
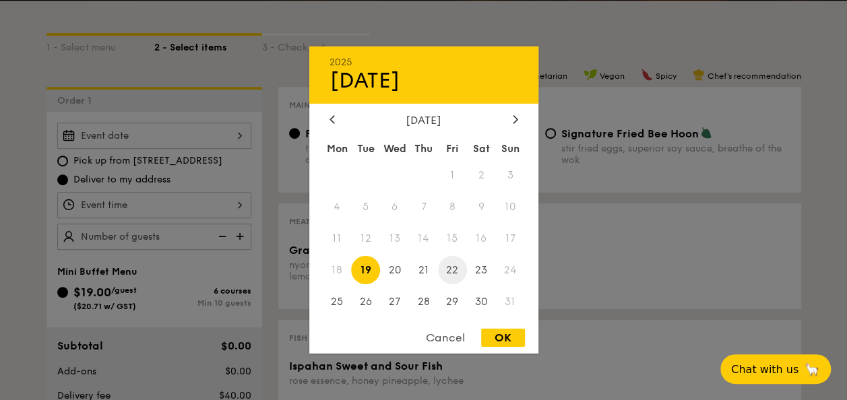
click at [455, 269] on span "22" at bounding box center [452, 269] width 29 height 29
click at [496, 335] on div "OK" at bounding box center [503, 338] width 44 height 18
type input "[DATE]"
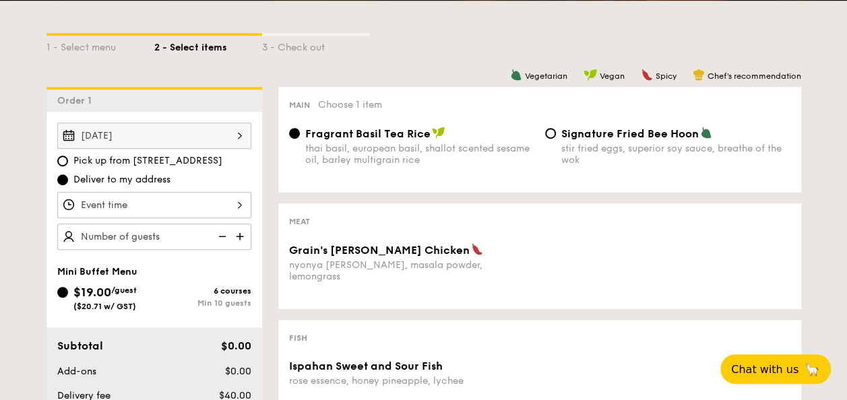
click at [210, 204] on div at bounding box center [154, 205] width 194 height 26
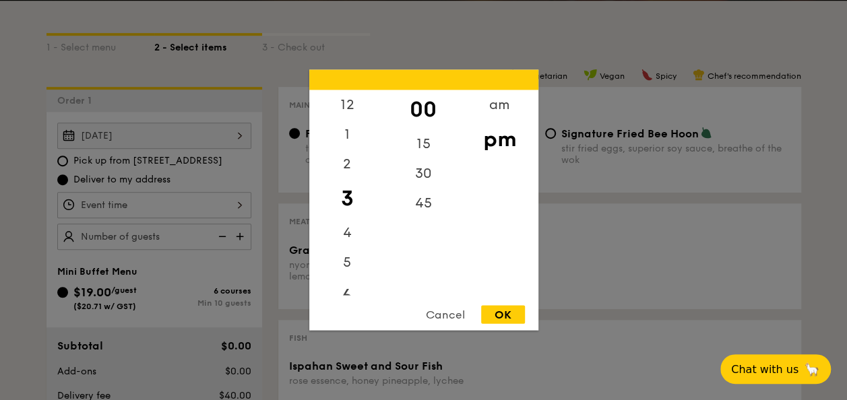
click at [347, 290] on div "6" at bounding box center [347, 297] width 76 height 39
click at [427, 171] on div "30" at bounding box center [423, 178] width 76 height 39
click at [496, 313] on div "OK" at bounding box center [503, 315] width 44 height 18
type input "6:30PM"
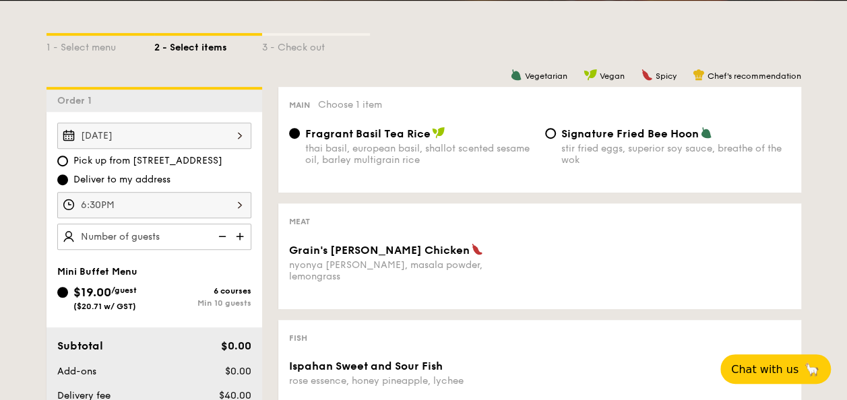
click at [238, 233] on img at bounding box center [241, 237] width 20 height 26
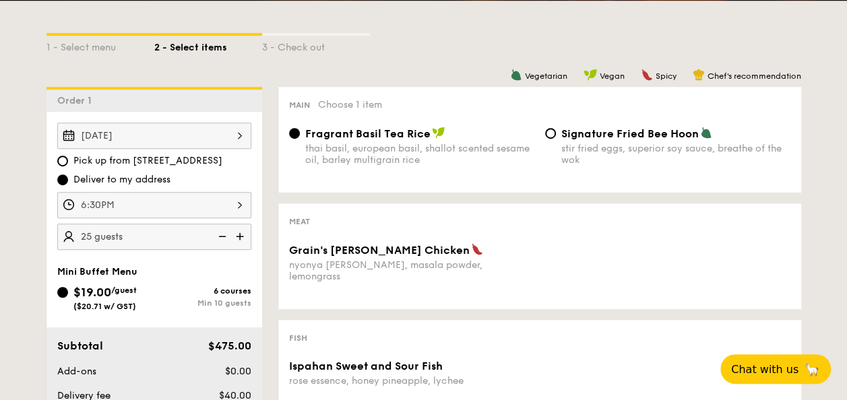
type input "30 guests"
click at [550, 136] on input "Signature Fried Bee Hoon stir fried eggs, superior soy sauce, breathe of the wok" at bounding box center [550, 133] width 11 height 11
radio input "true"
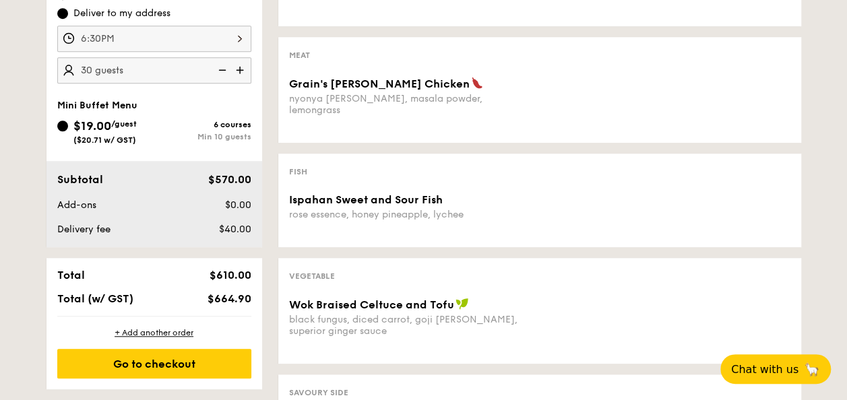
scroll to position [487, 0]
